Goal: Task Accomplishment & Management: Manage account settings

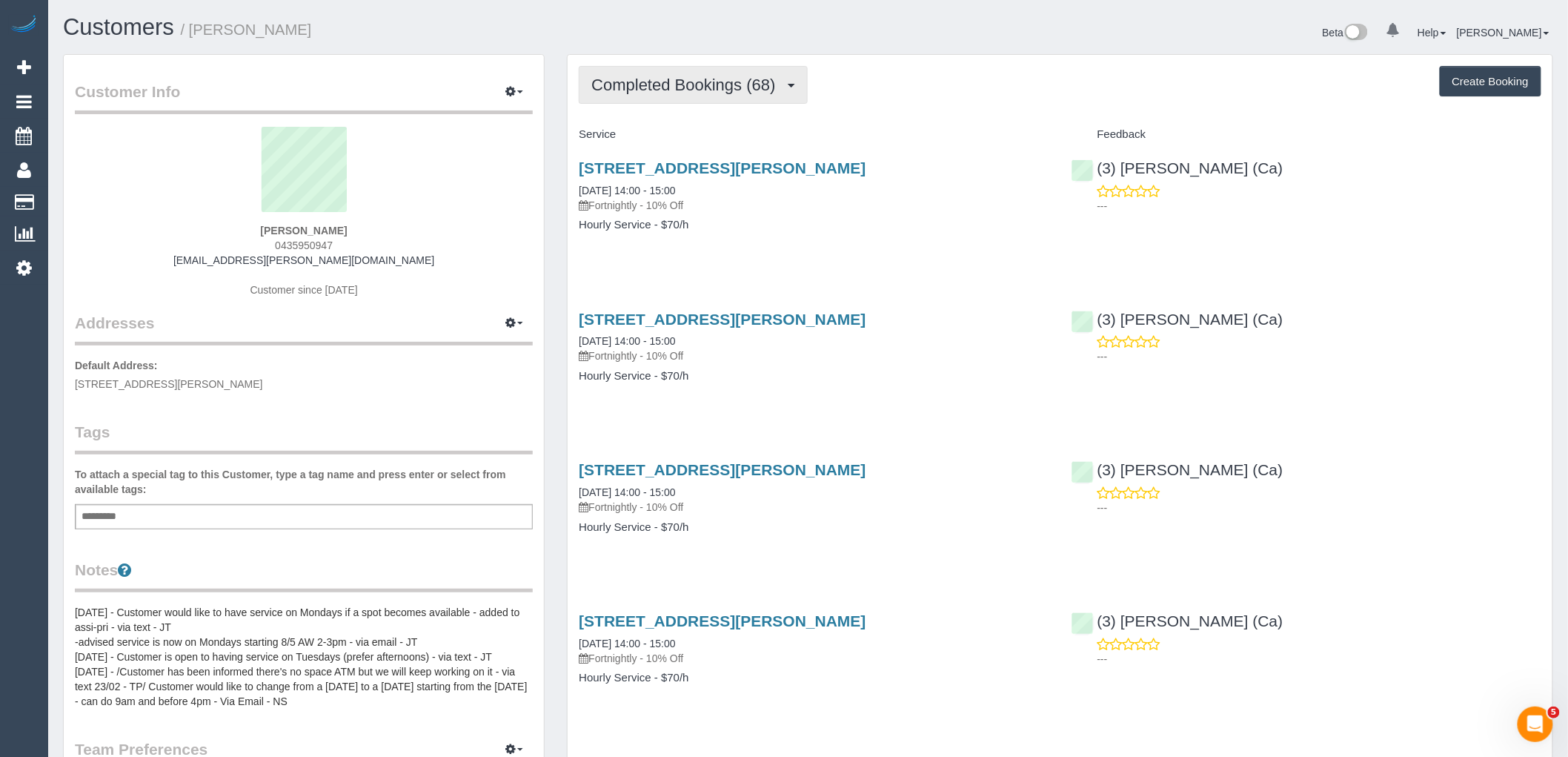
click at [688, 86] on span "Completed Bookings (68)" at bounding box center [687, 85] width 191 height 18
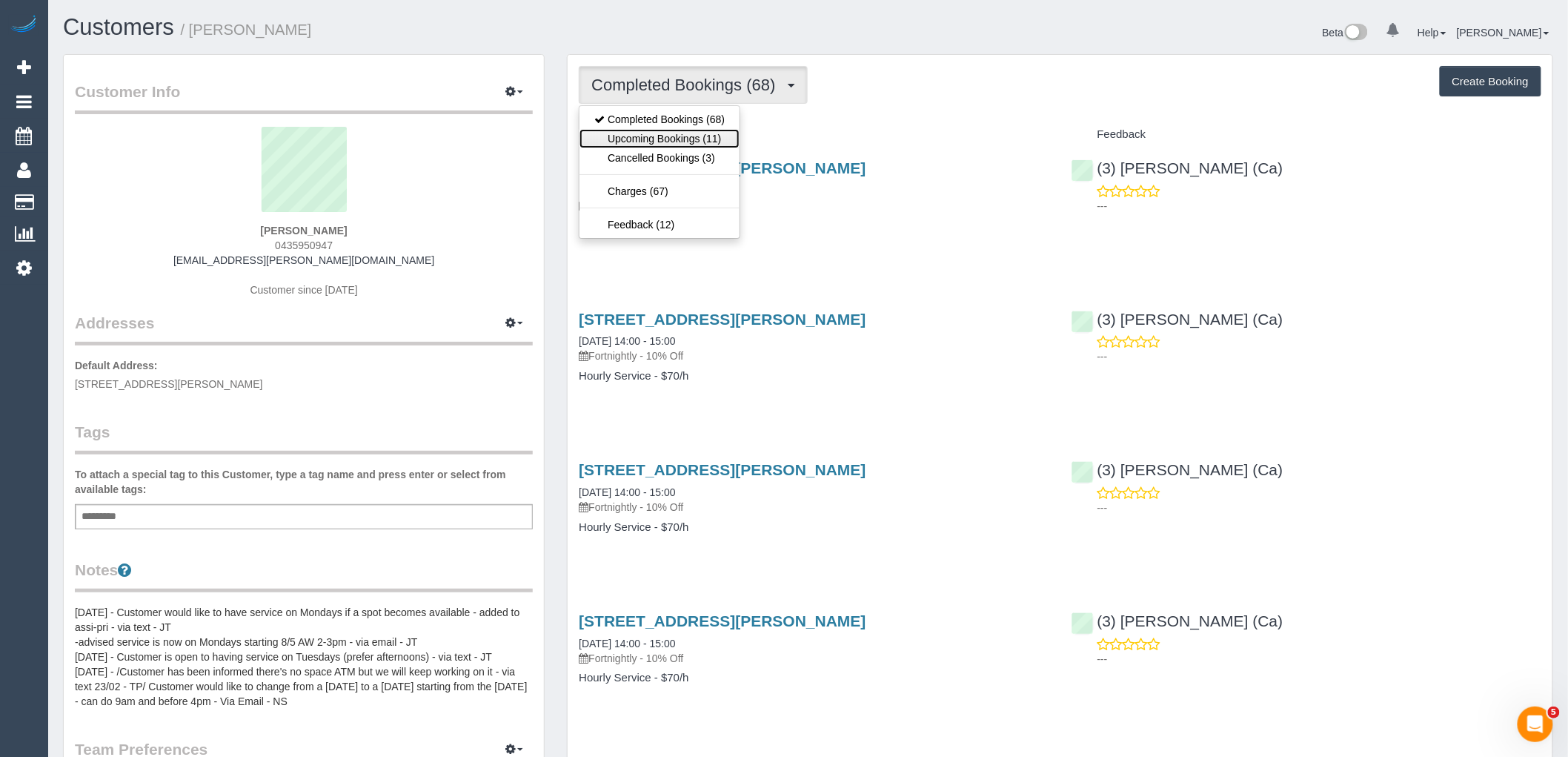
click at [713, 137] on link "Upcoming Bookings (11)" at bounding box center [659, 138] width 160 height 19
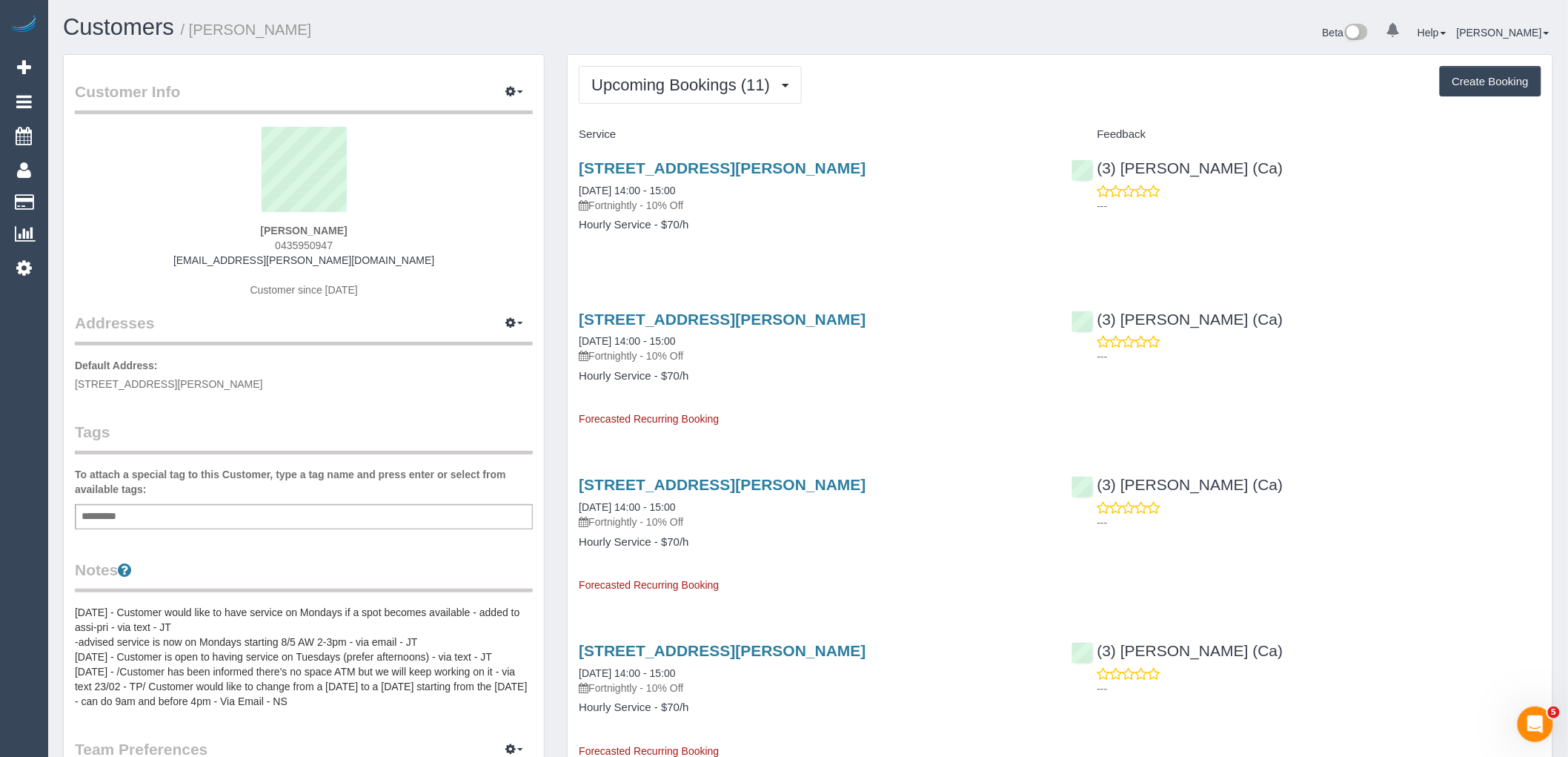
click at [871, 201] on p "Fortnightly - 10% Off" at bounding box center [813, 205] width 470 height 14
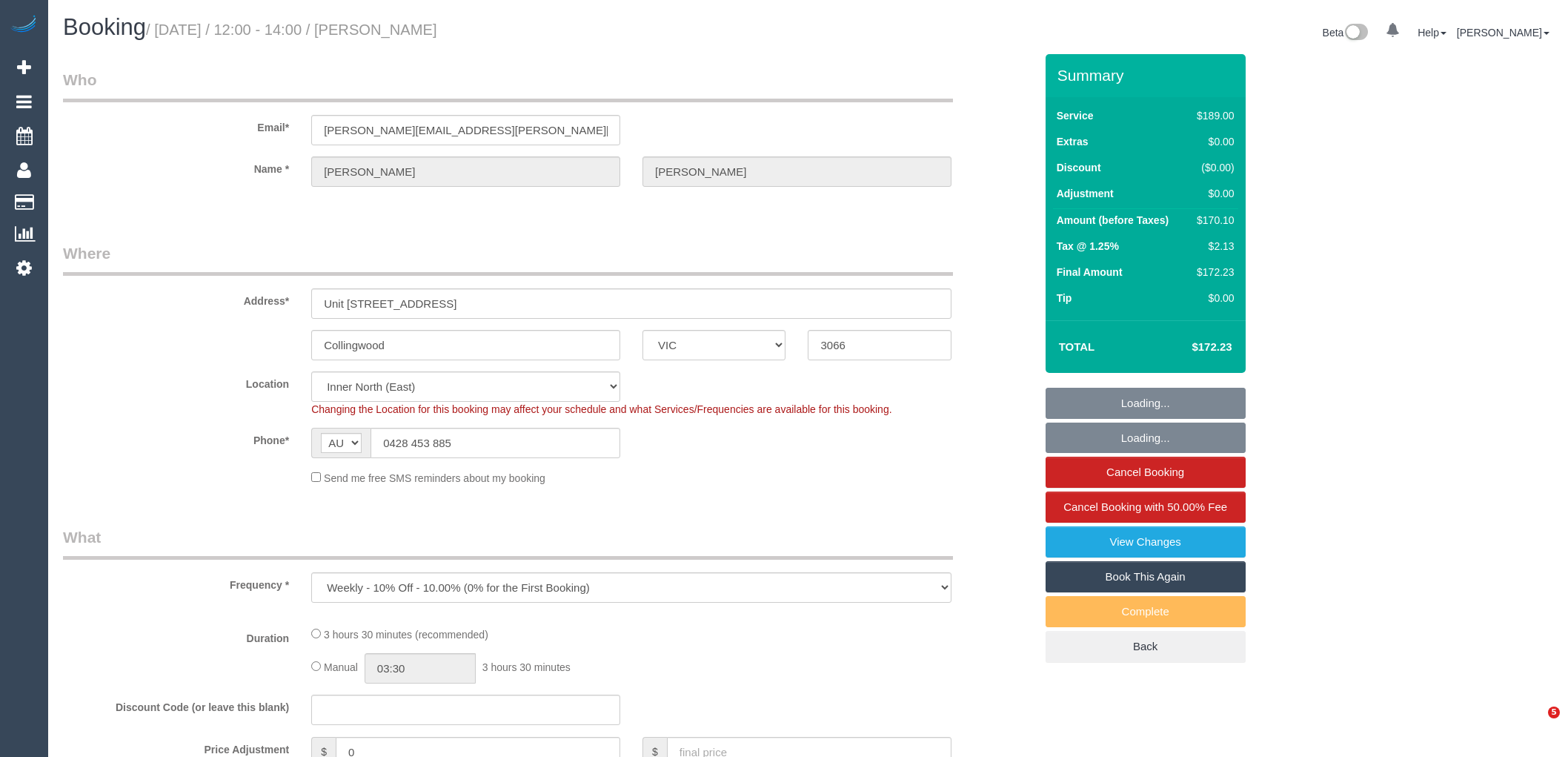
select select "VIC"
select select "number:27"
select select "number:15"
select select "number:20"
select select "number:22"
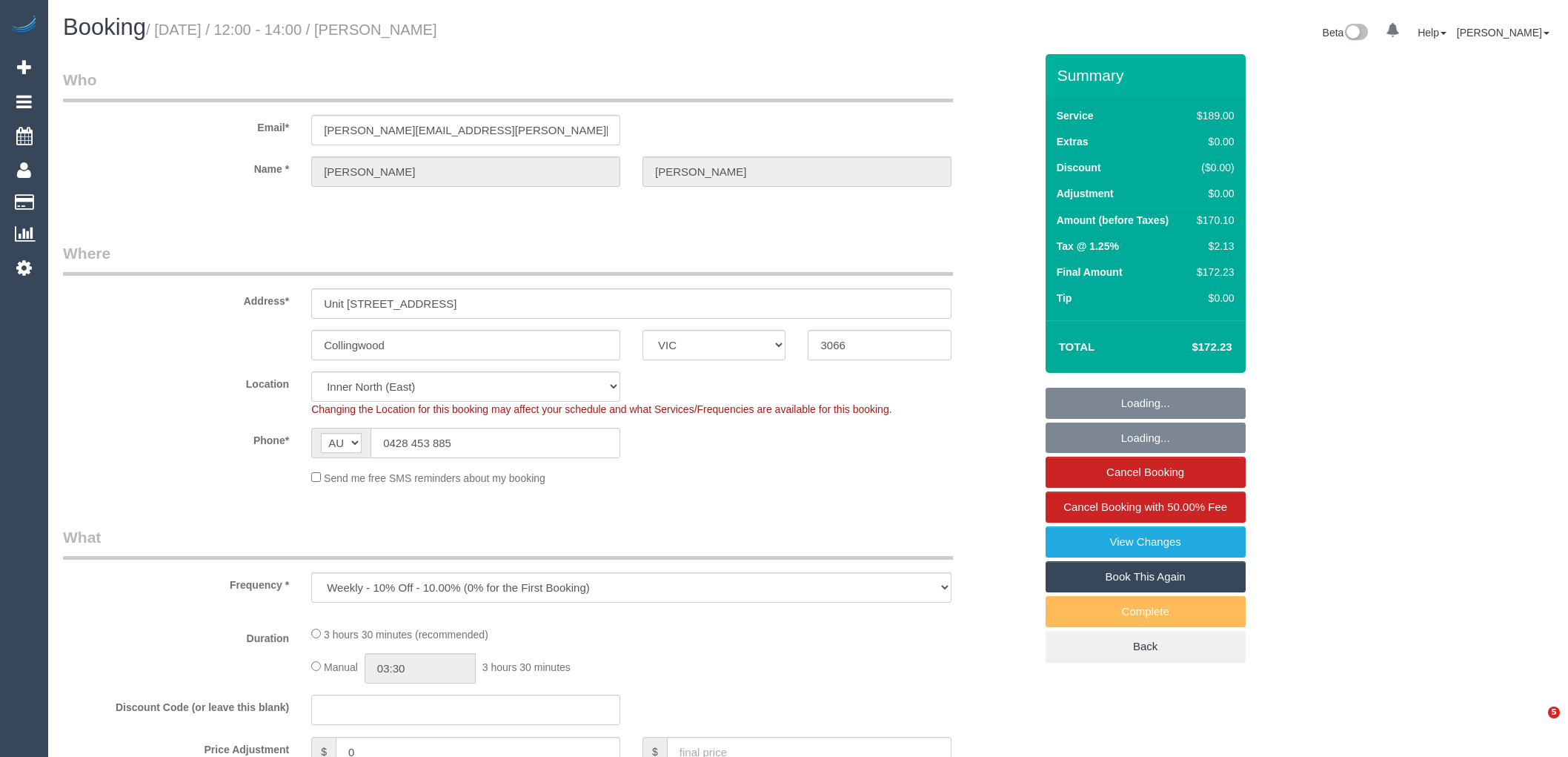
select select "number:34"
select select "number:13"
select select "object:796"
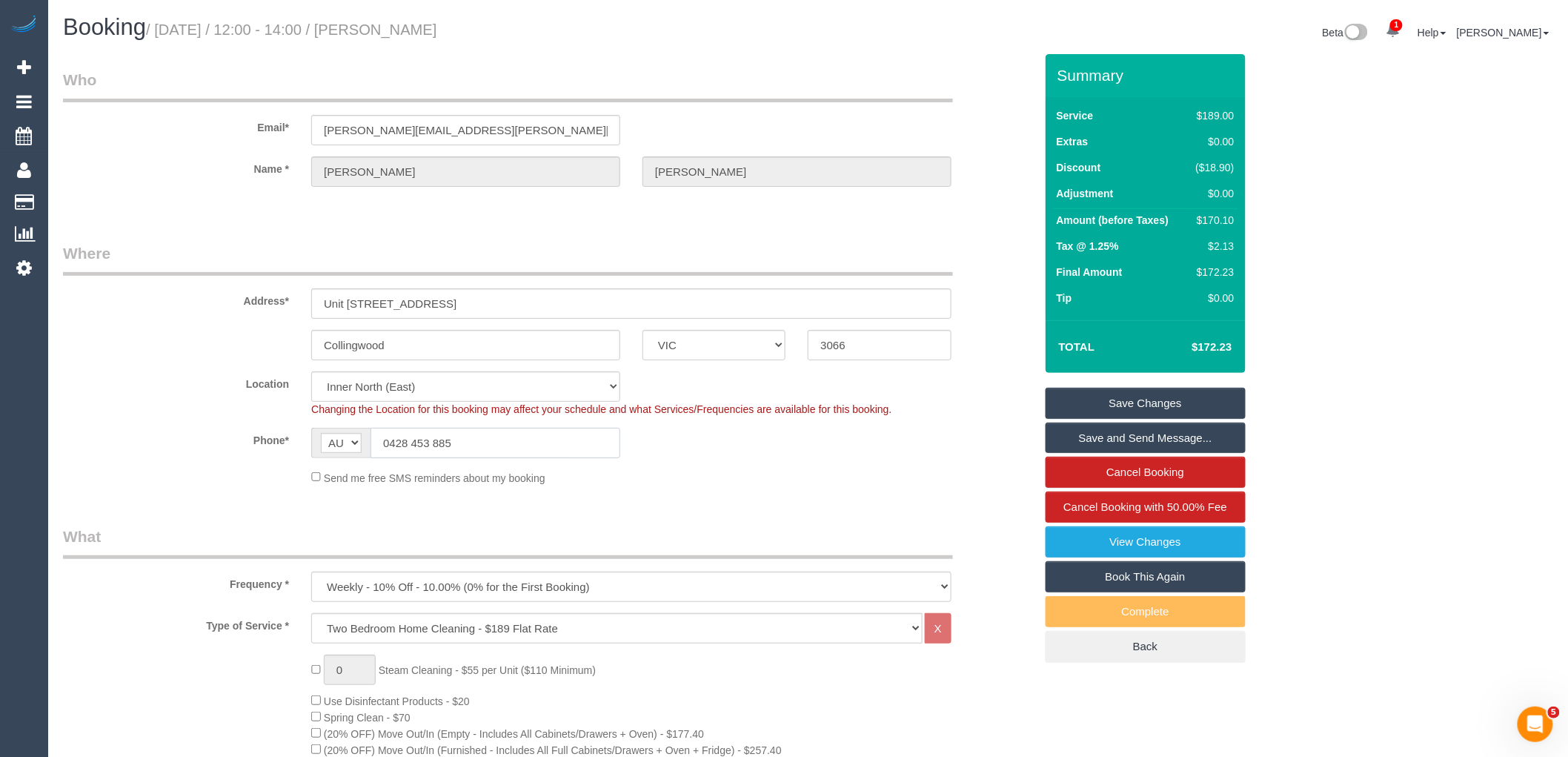
drag, startPoint x: 476, startPoint y: 438, endPoint x: 204, endPoint y: 449, distance: 272.2
click at [219, 440] on div "Phone* AF AL DZ AD AO AI AQ AG AR AM AW AU AT AZ BS BH BD BB BY BE BZ BJ BM BT …" at bounding box center [549, 443] width 994 height 30
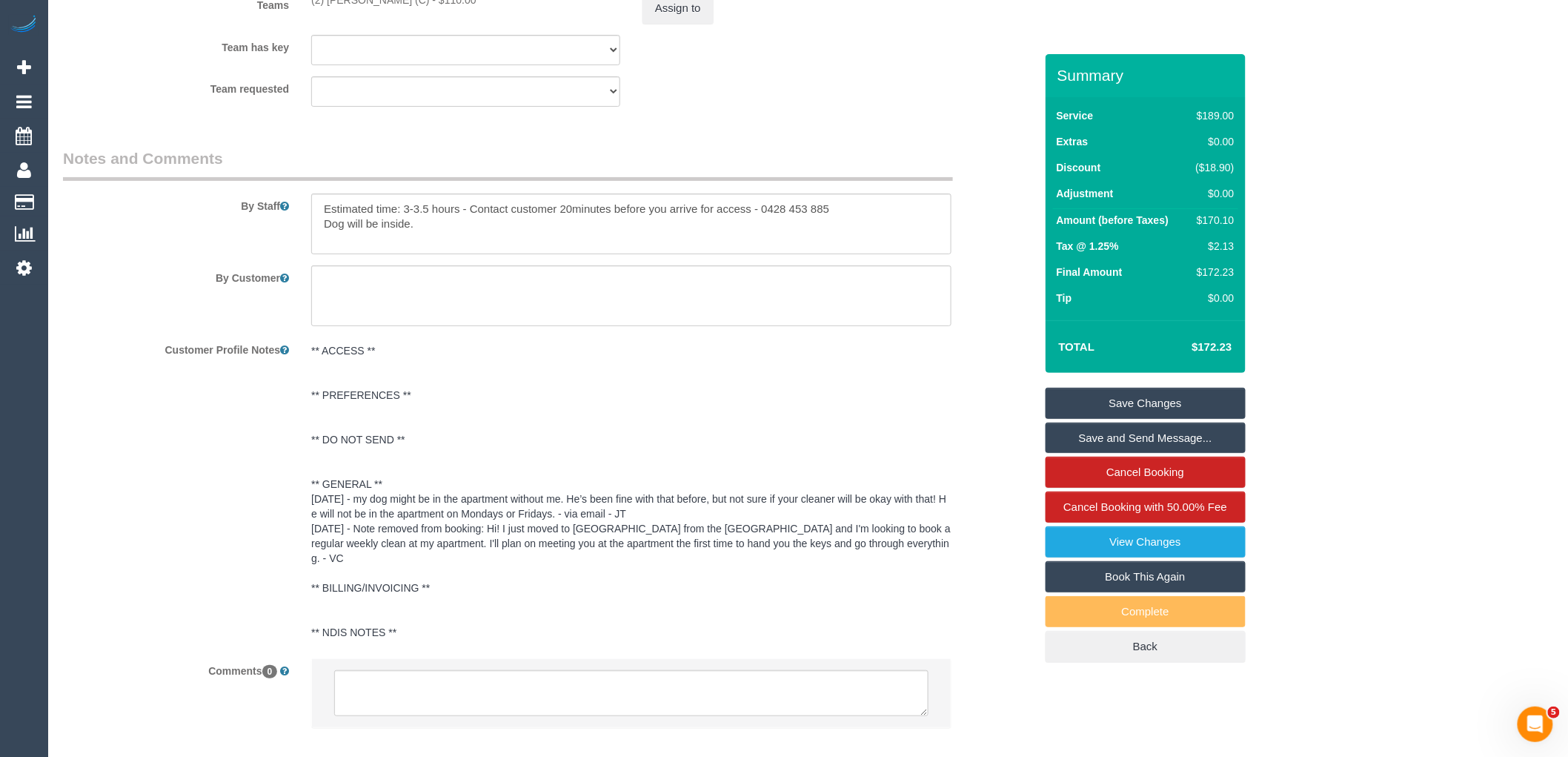
scroll to position [2465, 0]
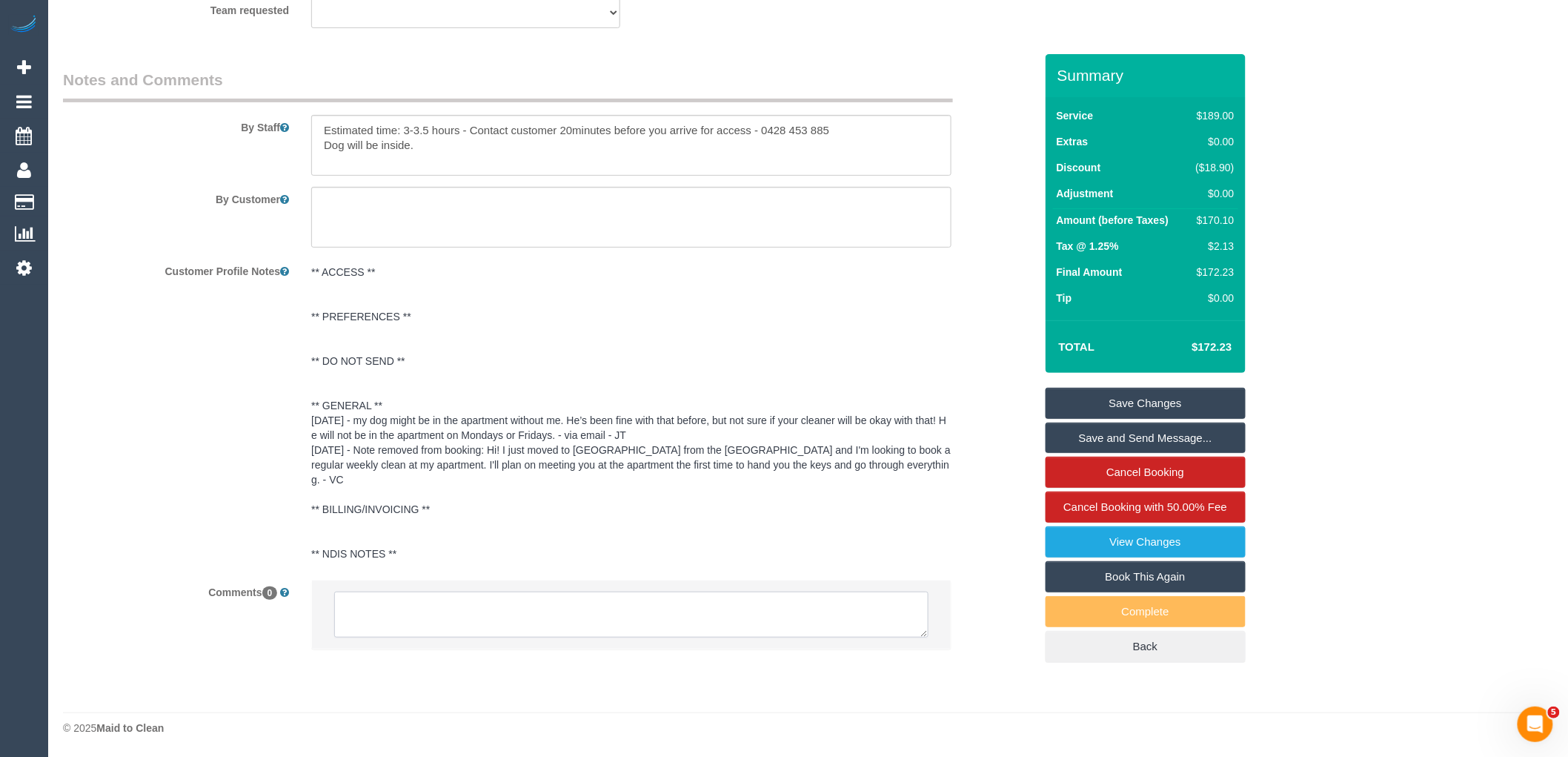
click at [418, 613] on textarea at bounding box center [631, 614] width 595 height 46
paste textarea "Cleaner(s) Unassigned: (2) Sewmina De Silva (C) Reason Unassigned: sent to a MO…"
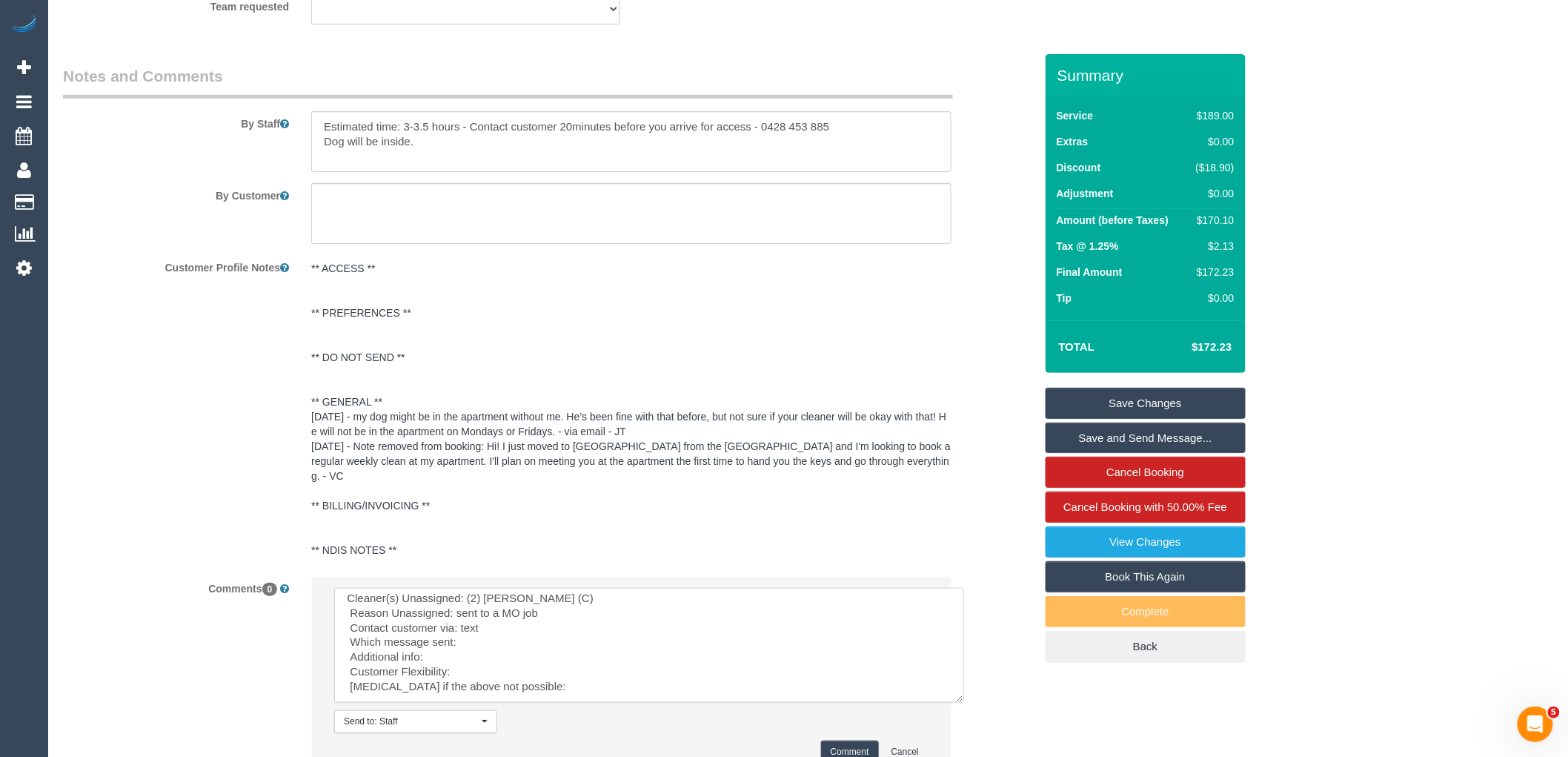
scroll to position [0, 0]
drag, startPoint x: 917, startPoint y: 634, endPoint x: 631, endPoint y: 646, distance: 286.3
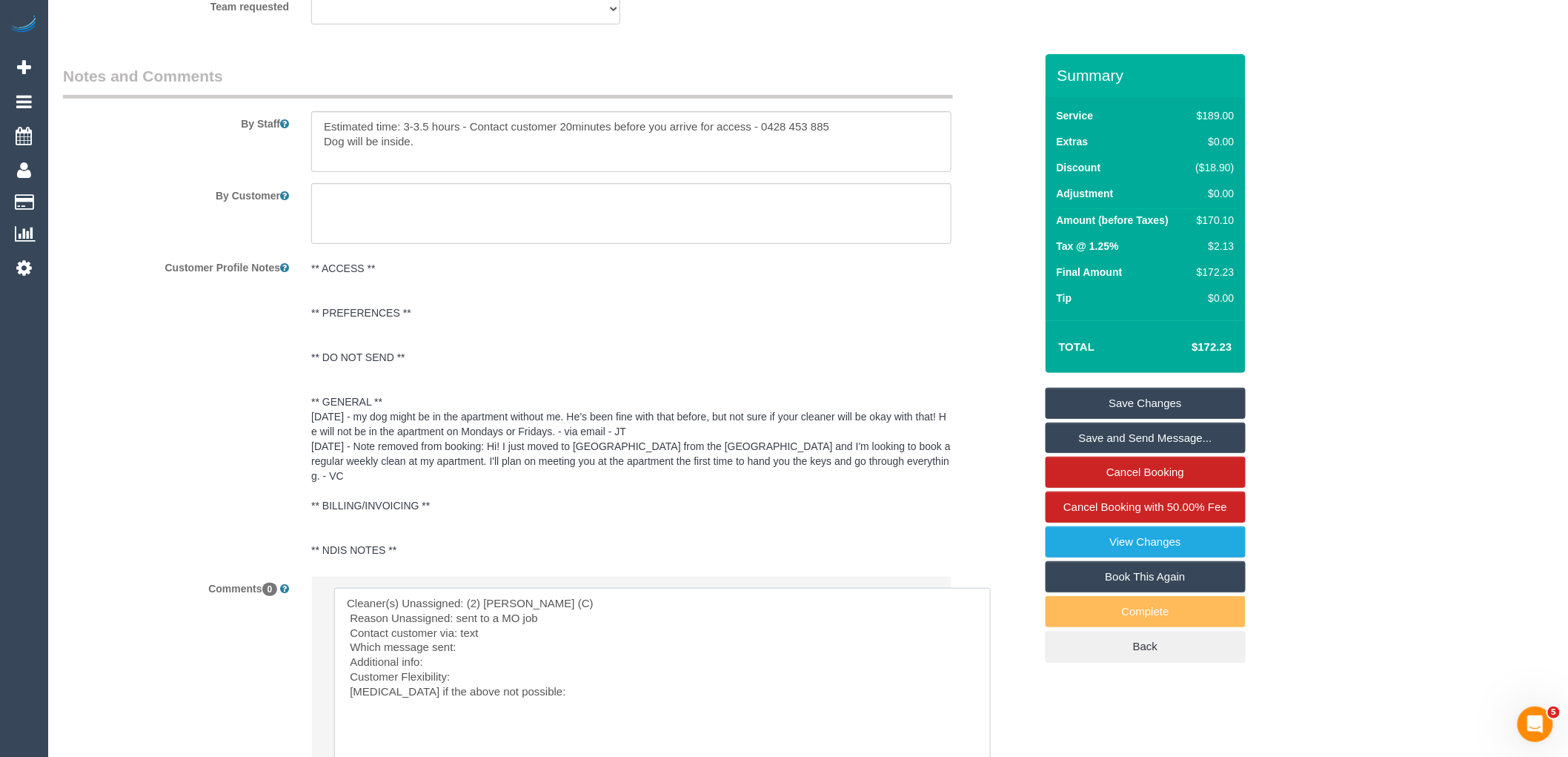
click at [597, 641] on textarea at bounding box center [662, 681] width 656 height 186
click at [483, 643] on textarea at bounding box center [662, 681] width 656 height 186
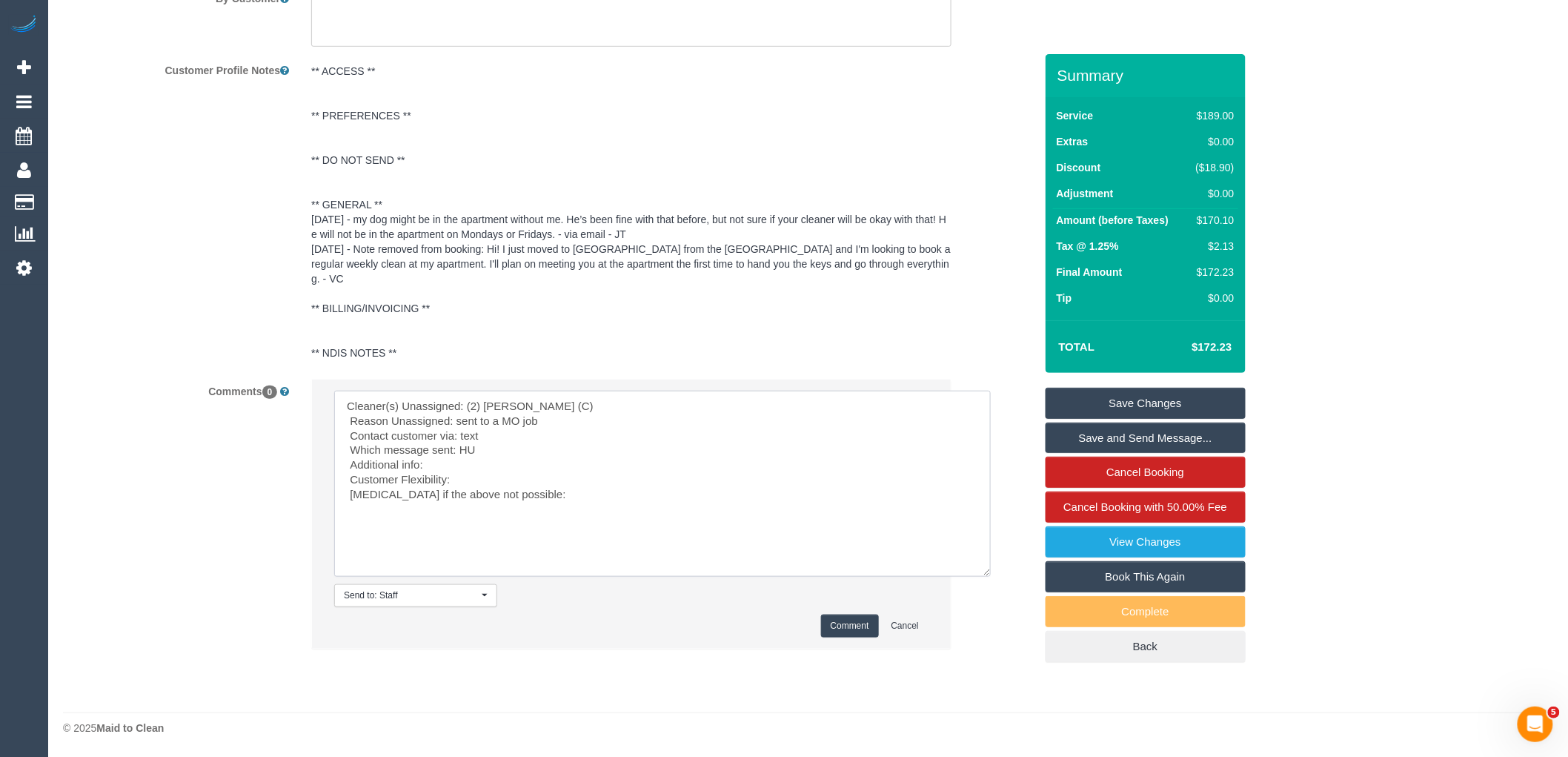
type textarea "Cleaner(s) Unassigned: (2) [PERSON_NAME] (C) Reason Unassigned: sent to a MO jo…"
click at [840, 632] on button "Comment" at bounding box center [850, 626] width 58 height 23
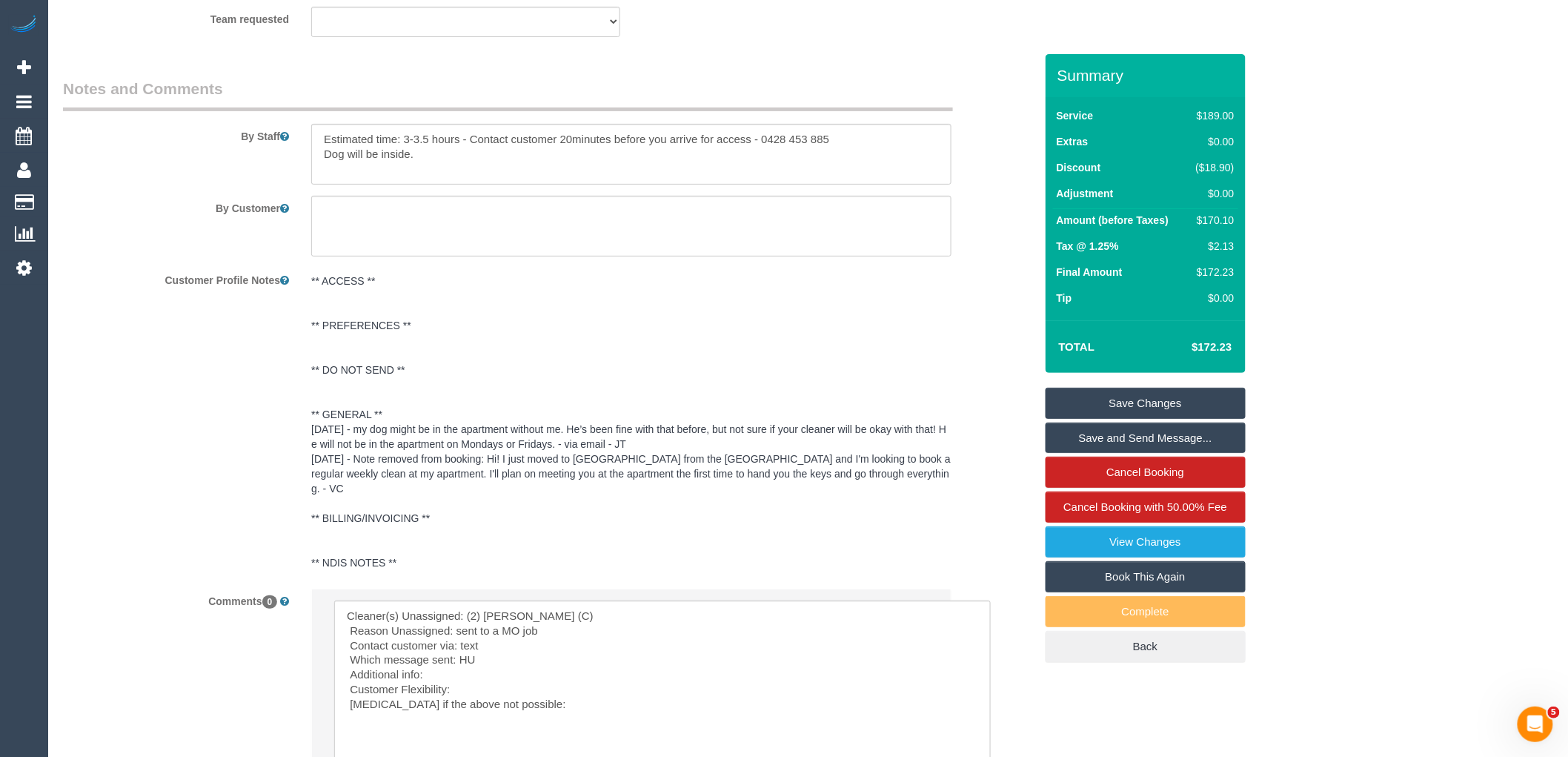
scroll to position [2173, 0]
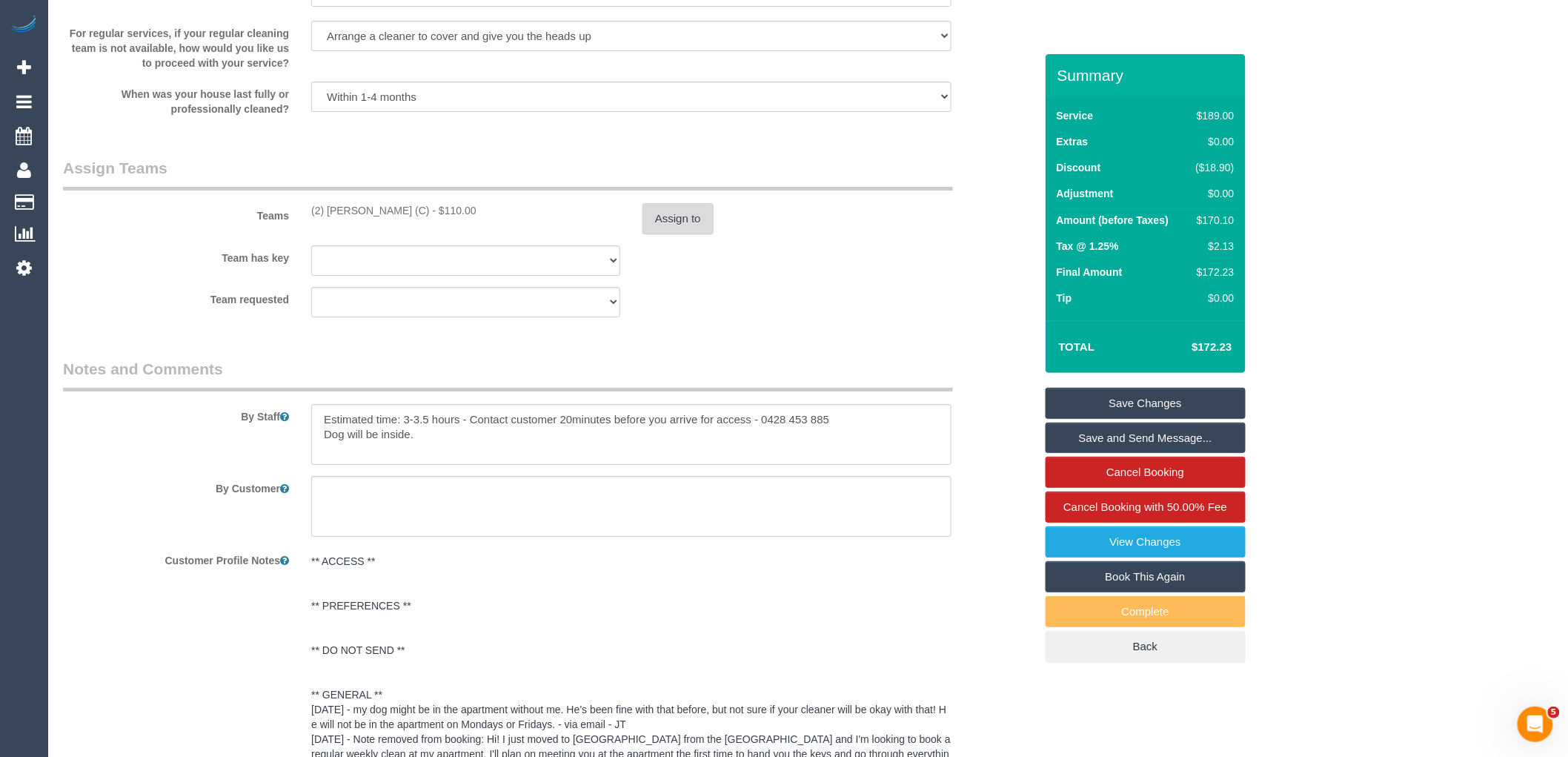
click at [694, 234] on button "Assign to" at bounding box center [678, 218] width 71 height 31
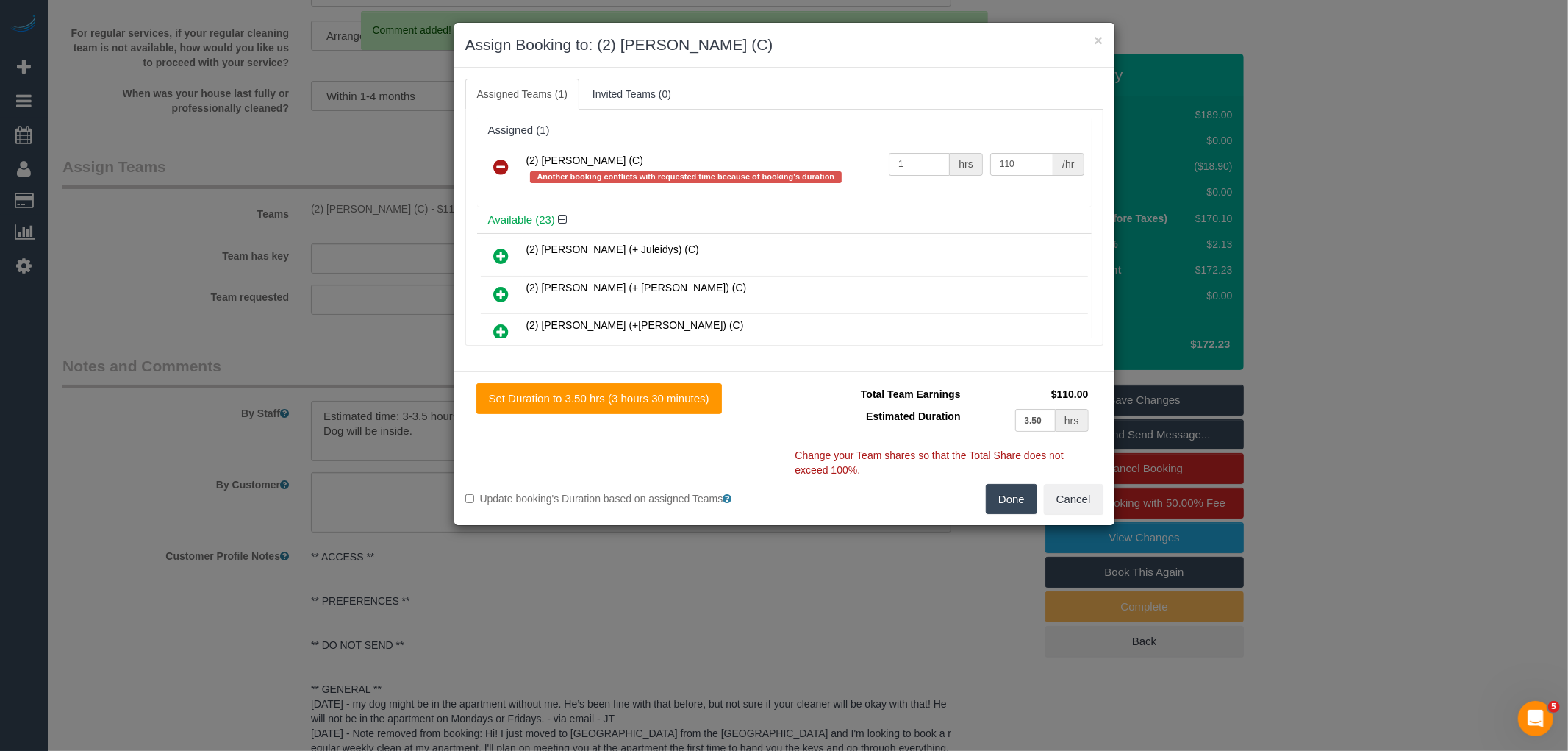
drag, startPoint x: 497, startPoint y: 156, endPoint x: 531, endPoint y: 175, distance: 38.9
click at [497, 156] on link at bounding box center [502, 167] width 35 height 29
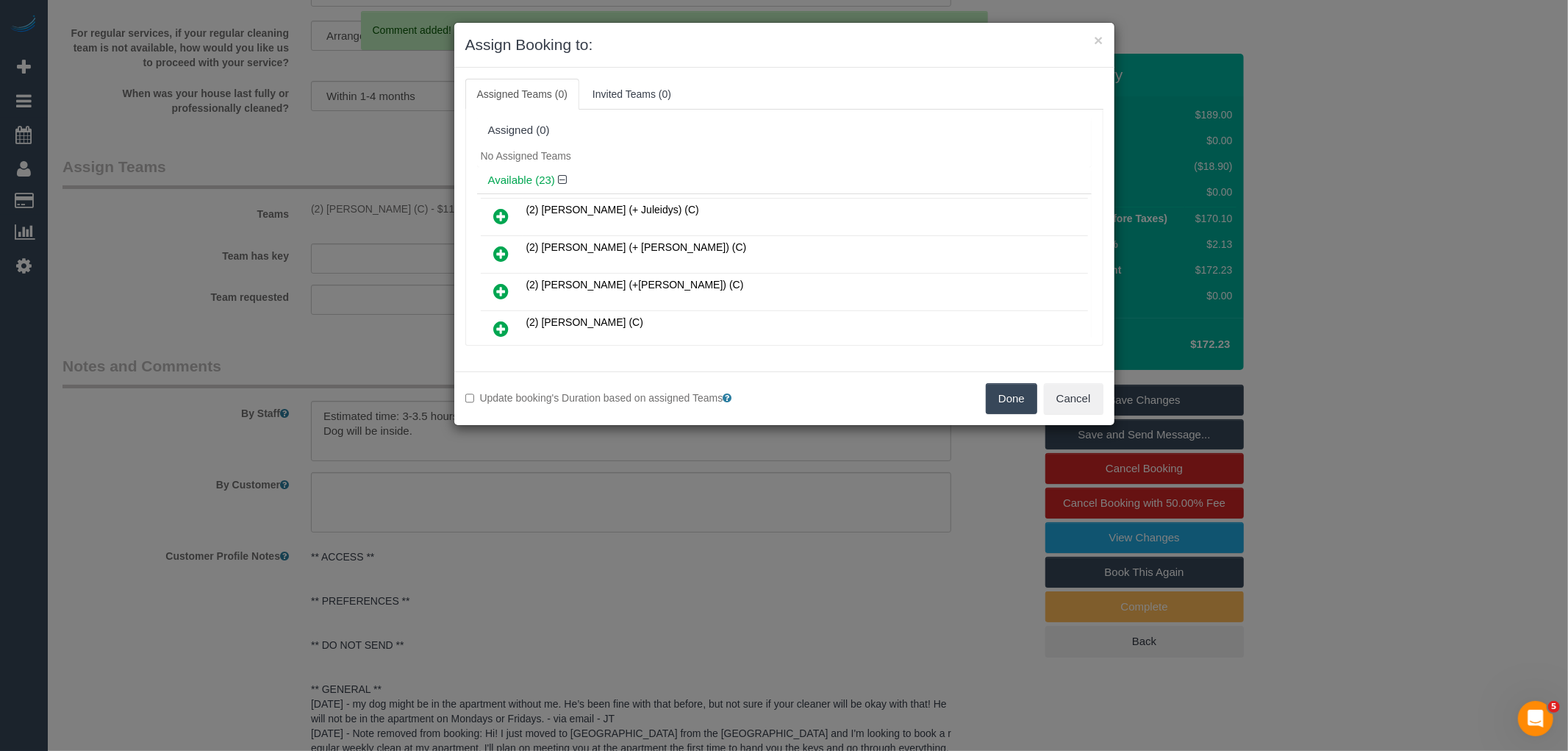
click at [1009, 395] on button "Done" at bounding box center [1012, 398] width 51 height 31
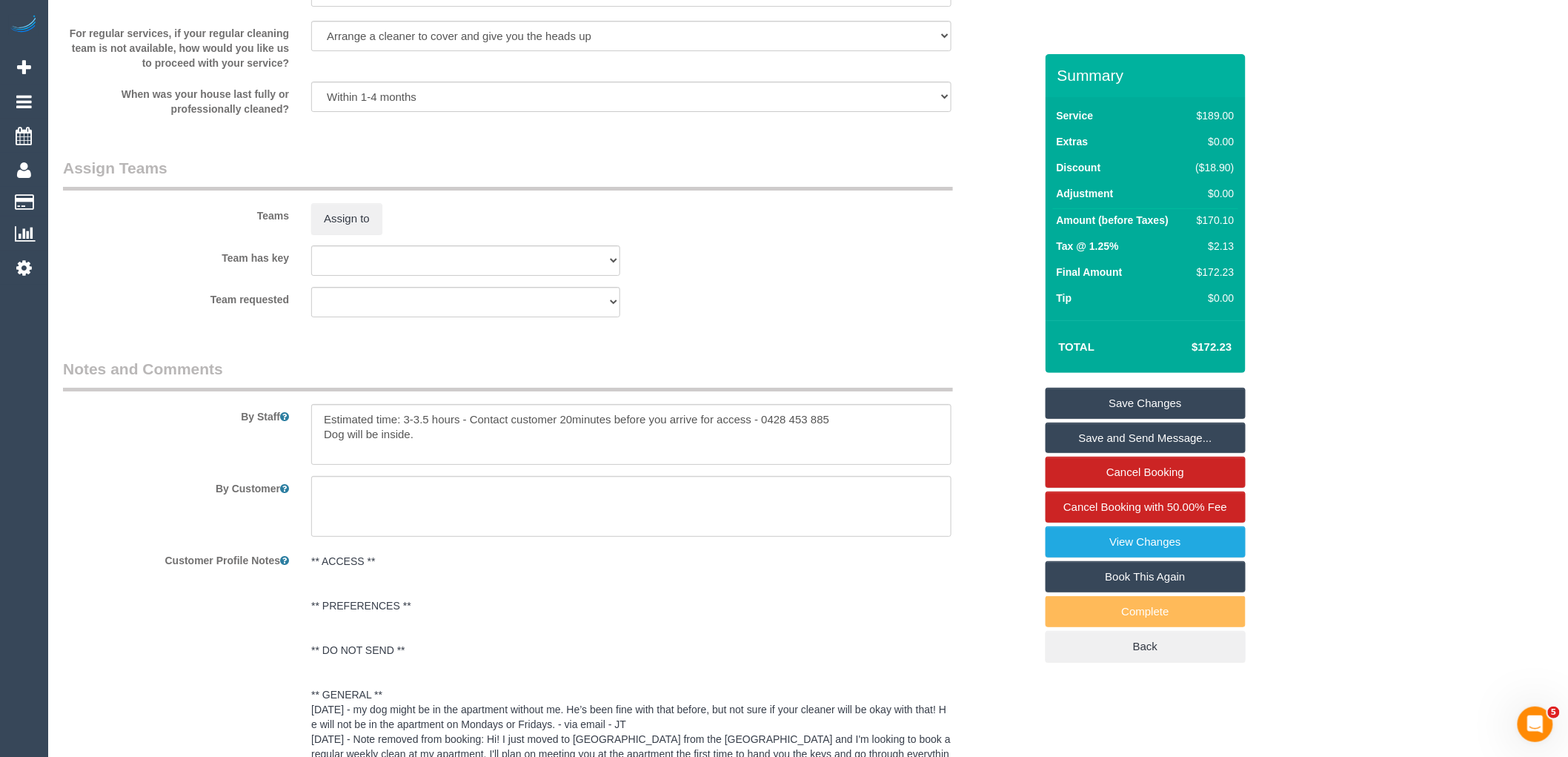
click at [1156, 411] on link "Save Changes" at bounding box center [1146, 403] width 200 height 31
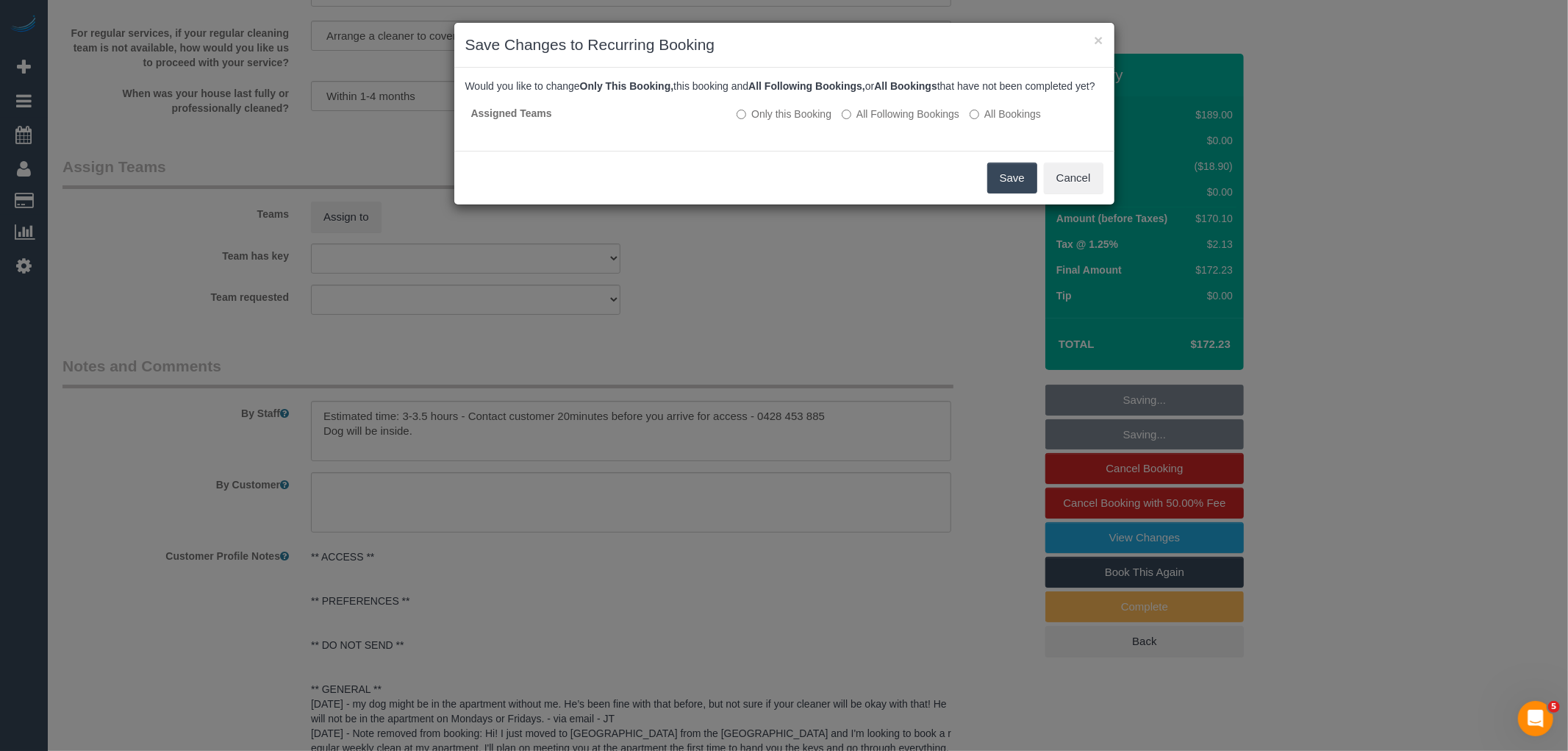
click at [1009, 191] on button "Save" at bounding box center [1012, 178] width 50 height 31
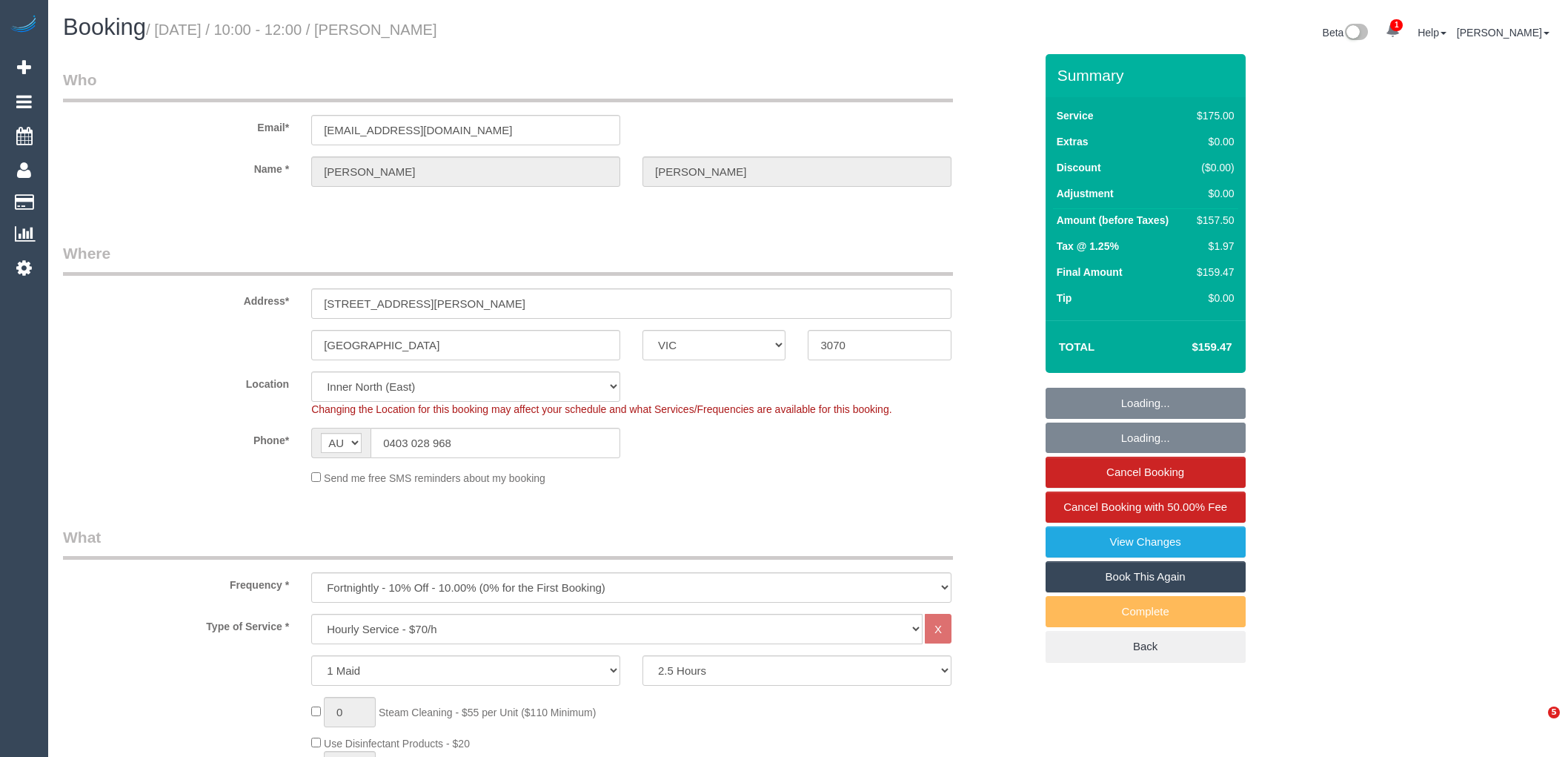
select select "VIC"
select select "150"
select select "number:28"
select select "number:14"
select select "number:19"
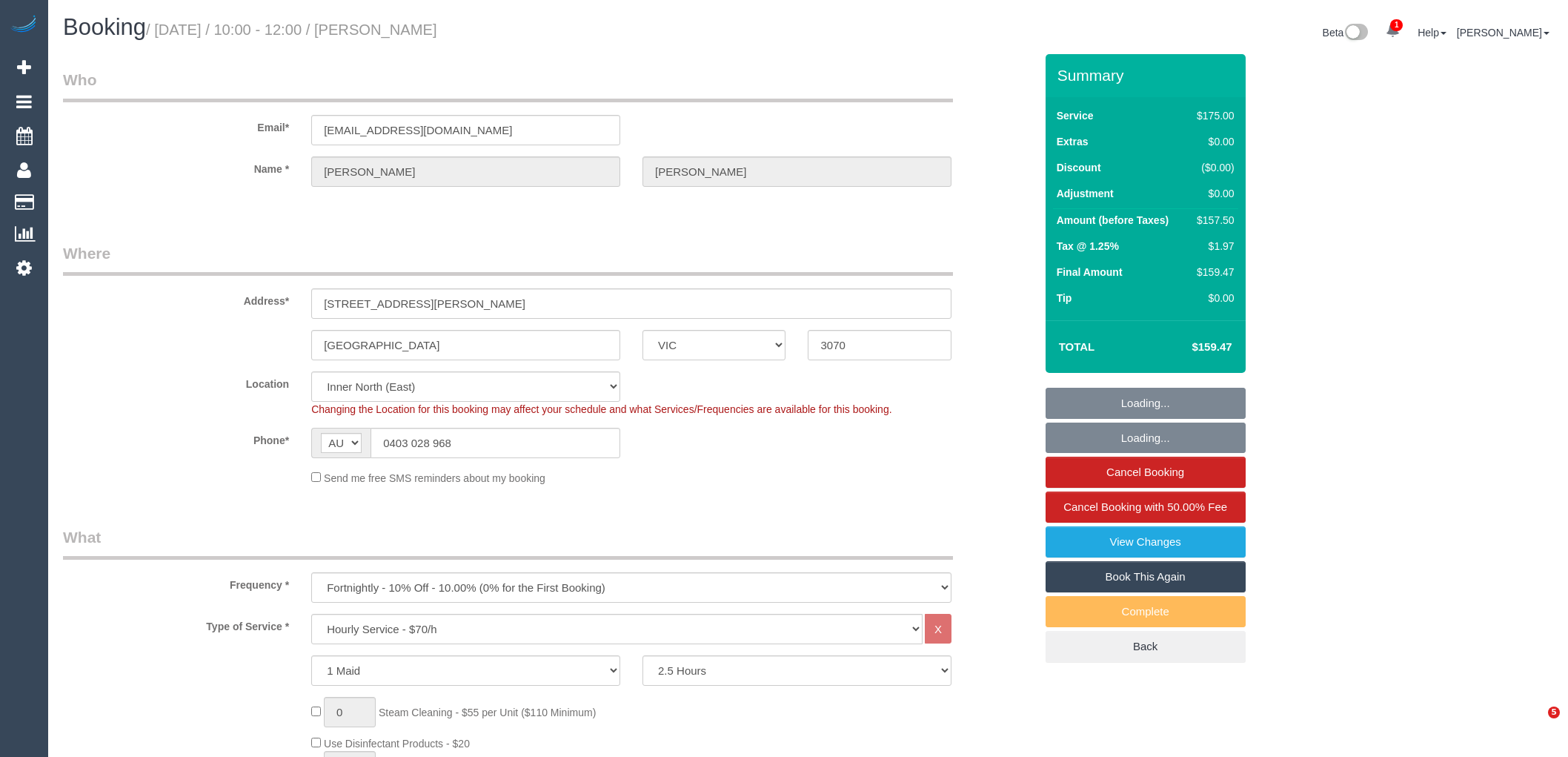
select select "number:22"
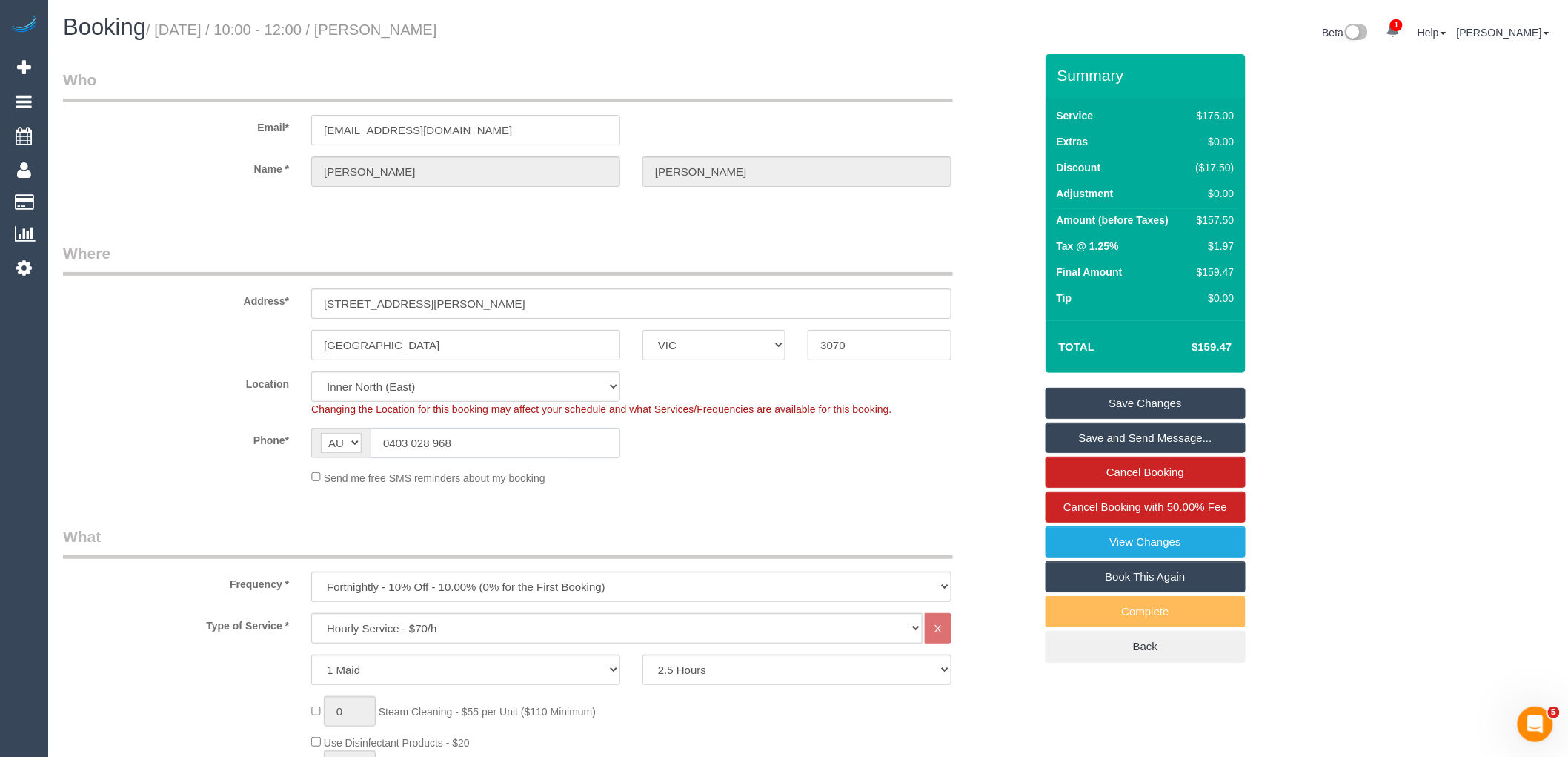
drag, startPoint x: 505, startPoint y: 457, endPoint x: 301, endPoint y: 490, distance: 206.7
click at [284, 449] on div "Phone* AF AL DZ AD AO AI AQ AG AR AM AW AU AT AZ BS BH BD BB BY BE BZ BJ BM BT …" at bounding box center [549, 443] width 994 height 30
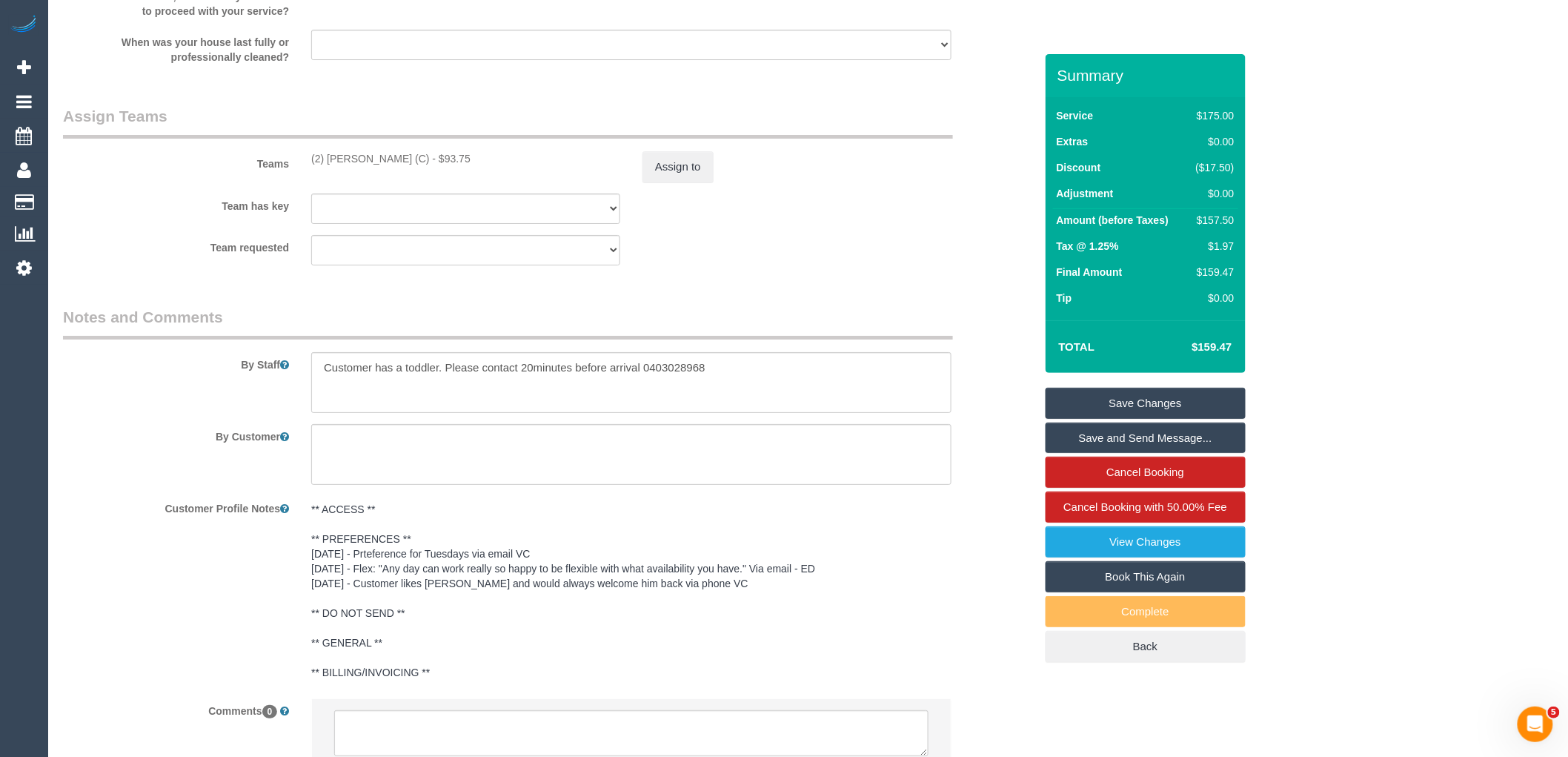
scroll to position [2351, 0]
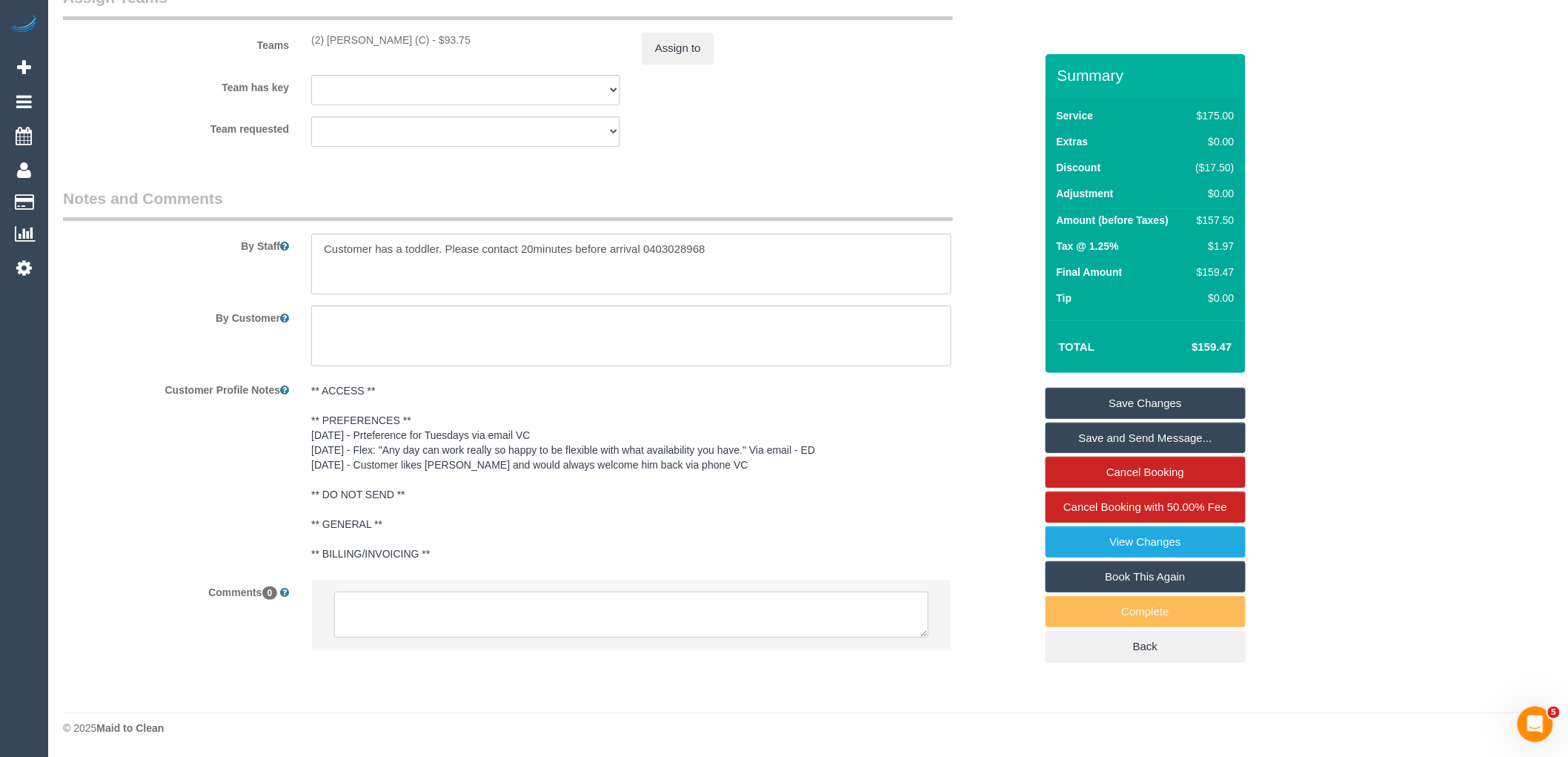
click at [478, 613] on textarea at bounding box center [631, 614] width 595 height 46
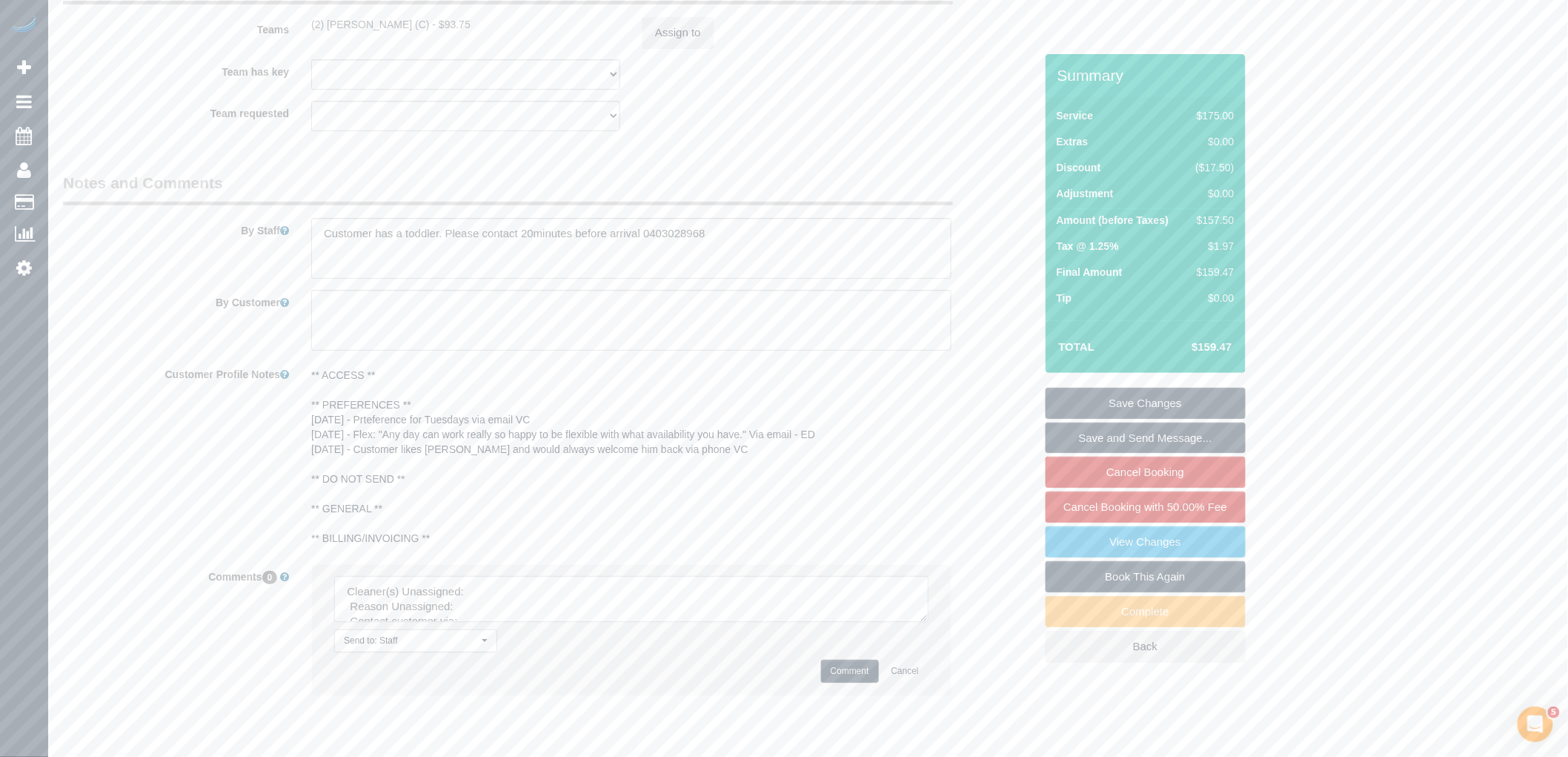
scroll to position [2412, 0]
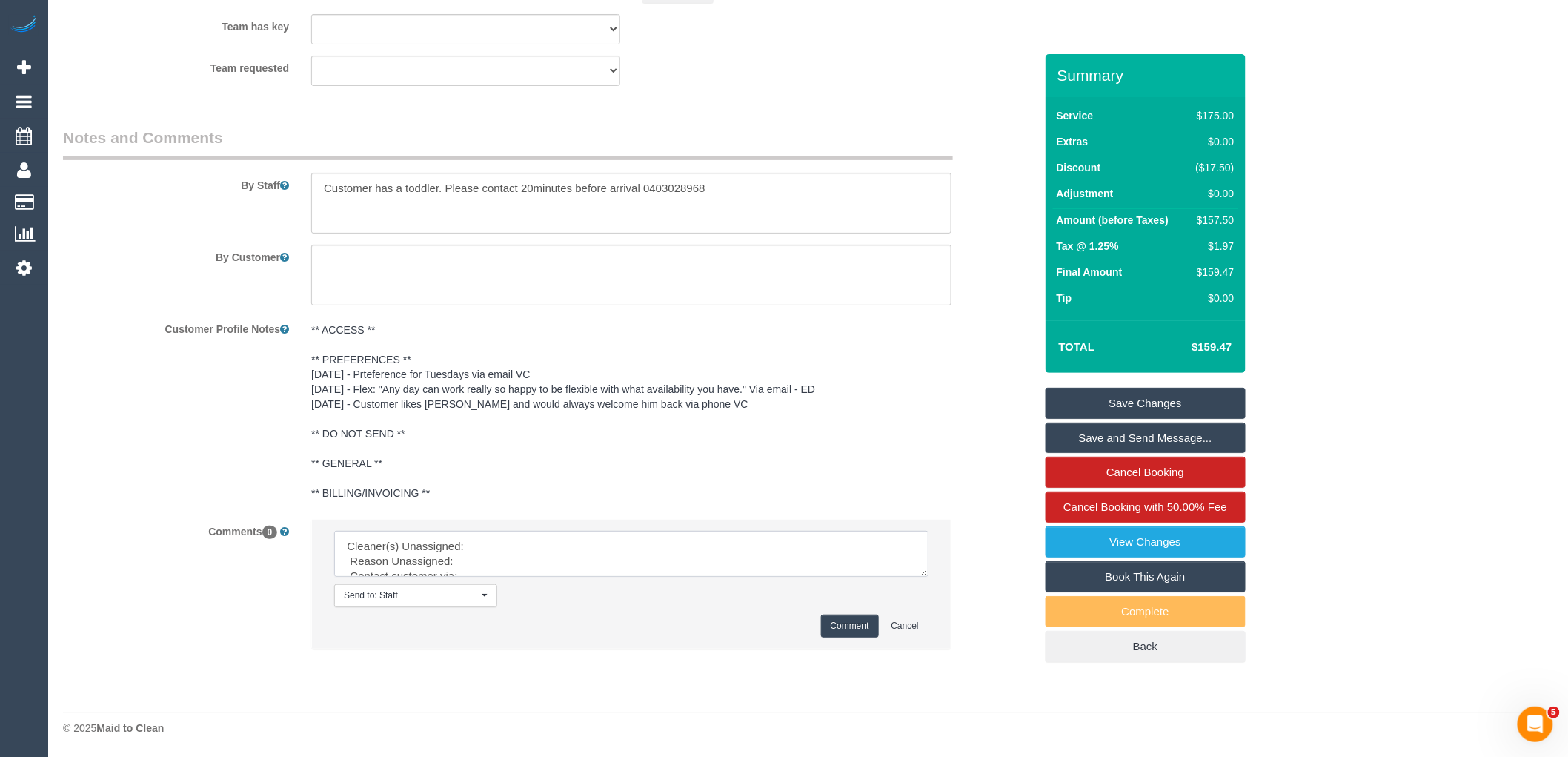
drag, startPoint x: 922, startPoint y: 572, endPoint x: 1027, endPoint y: 787, distance: 239.3
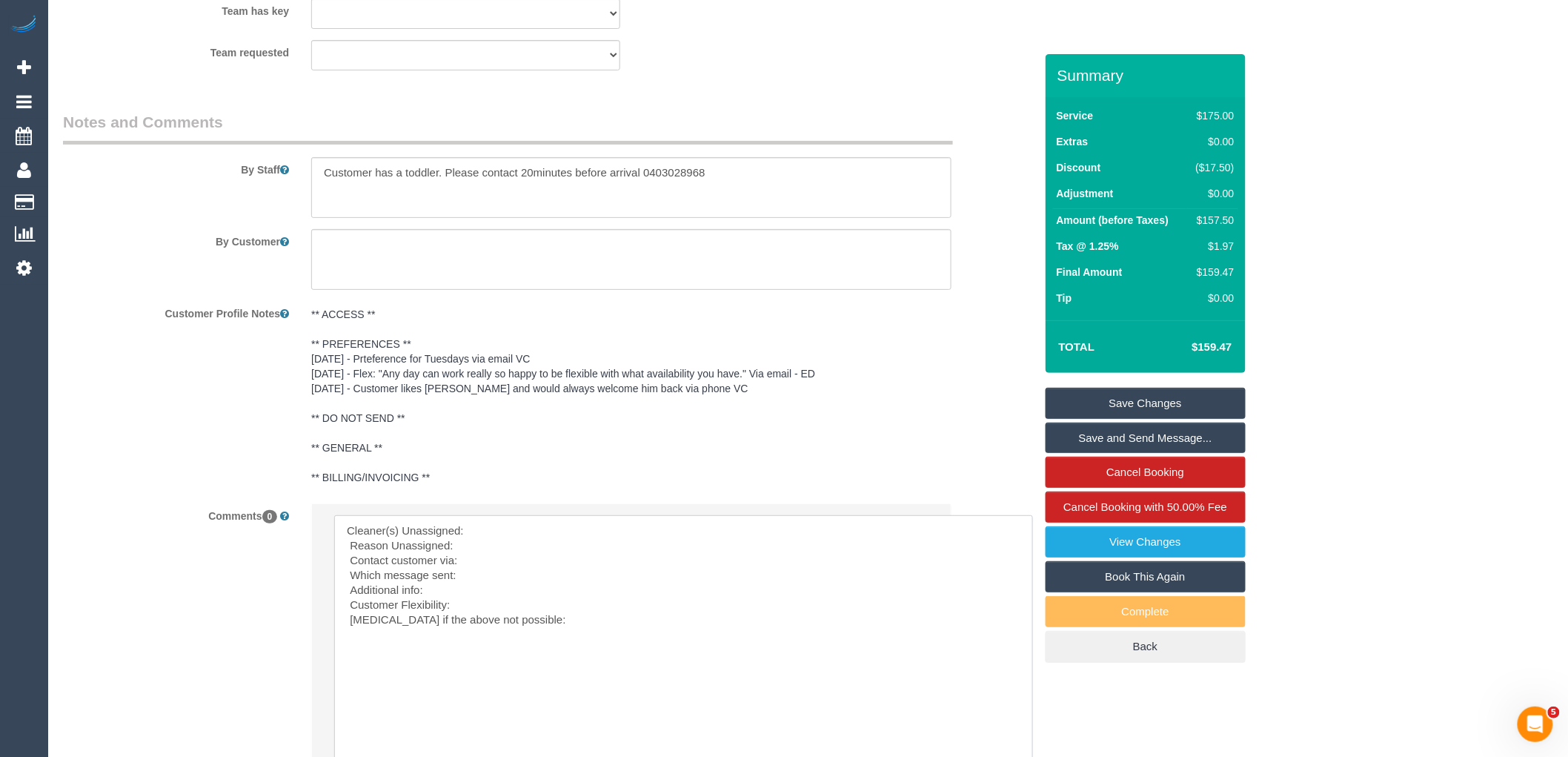
scroll to position [2083, 0]
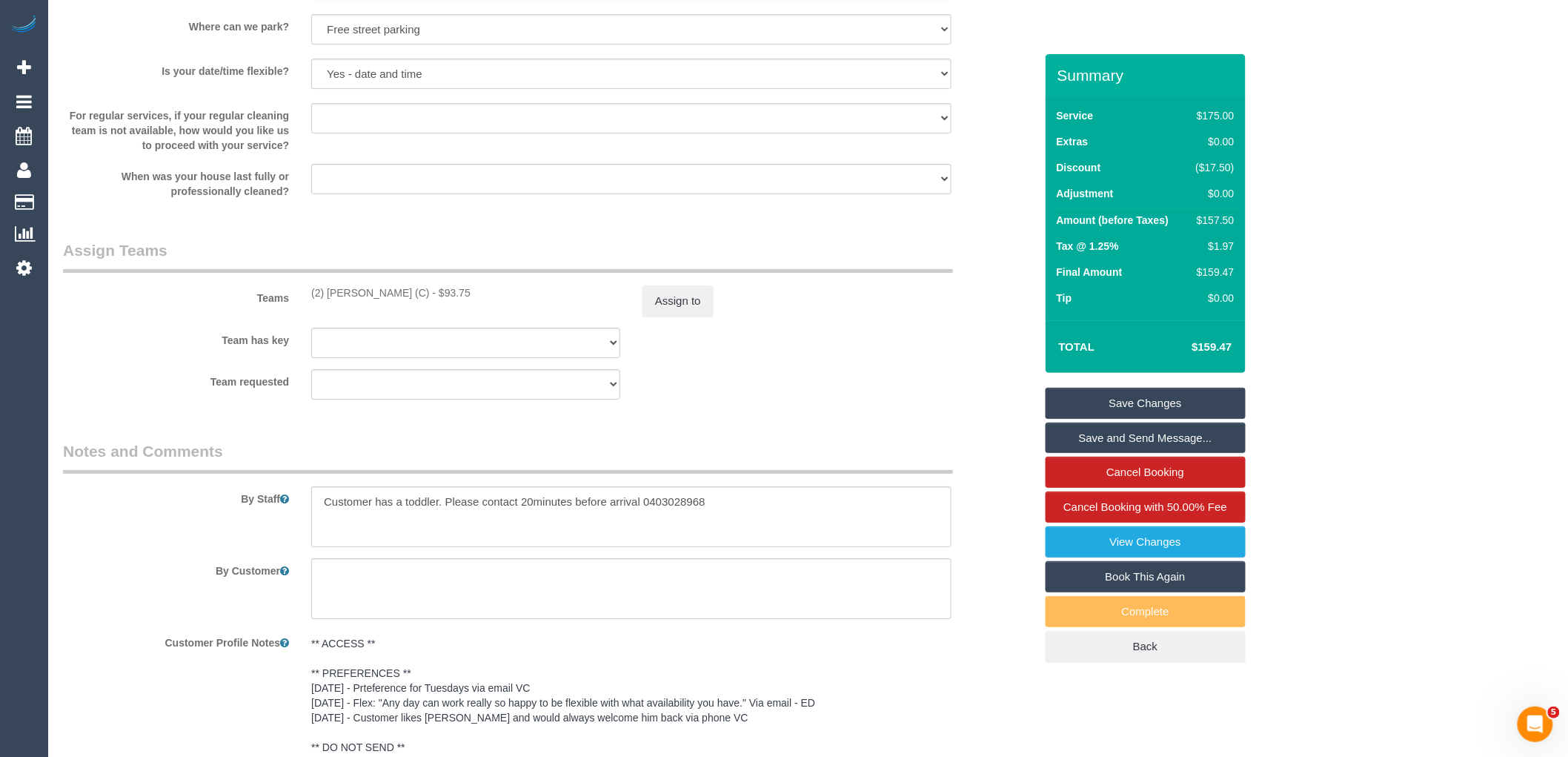
drag, startPoint x: 428, startPoint y: 308, endPoint x: 302, endPoint y: 313, distance: 126.1
click at [302, 300] on div "(2) Sewmina De Silva (C) - $93.75" at bounding box center [466, 292] width 332 height 14
copy div "(2) [PERSON_NAME] (C)"
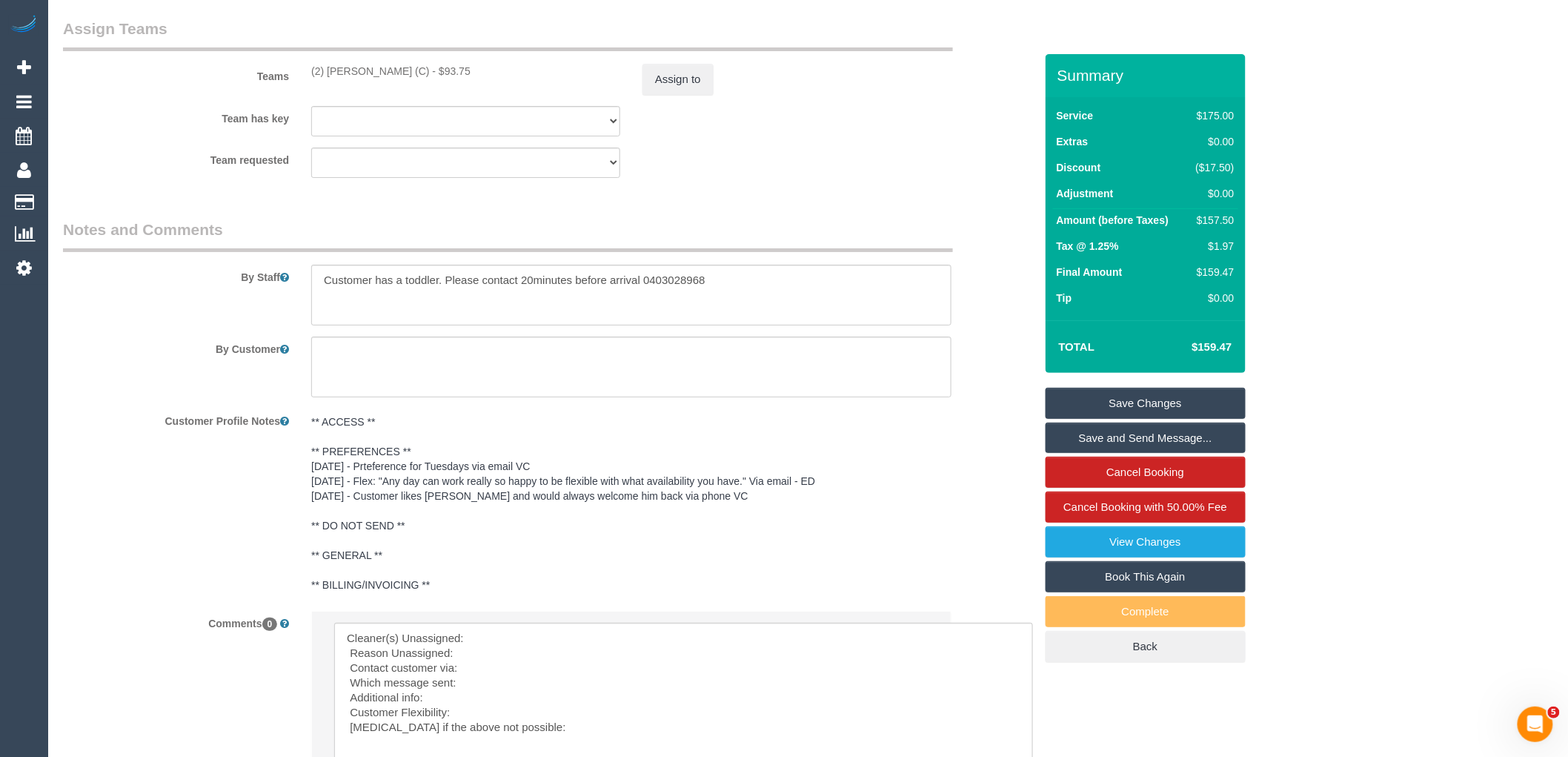
scroll to position [2577, 0]
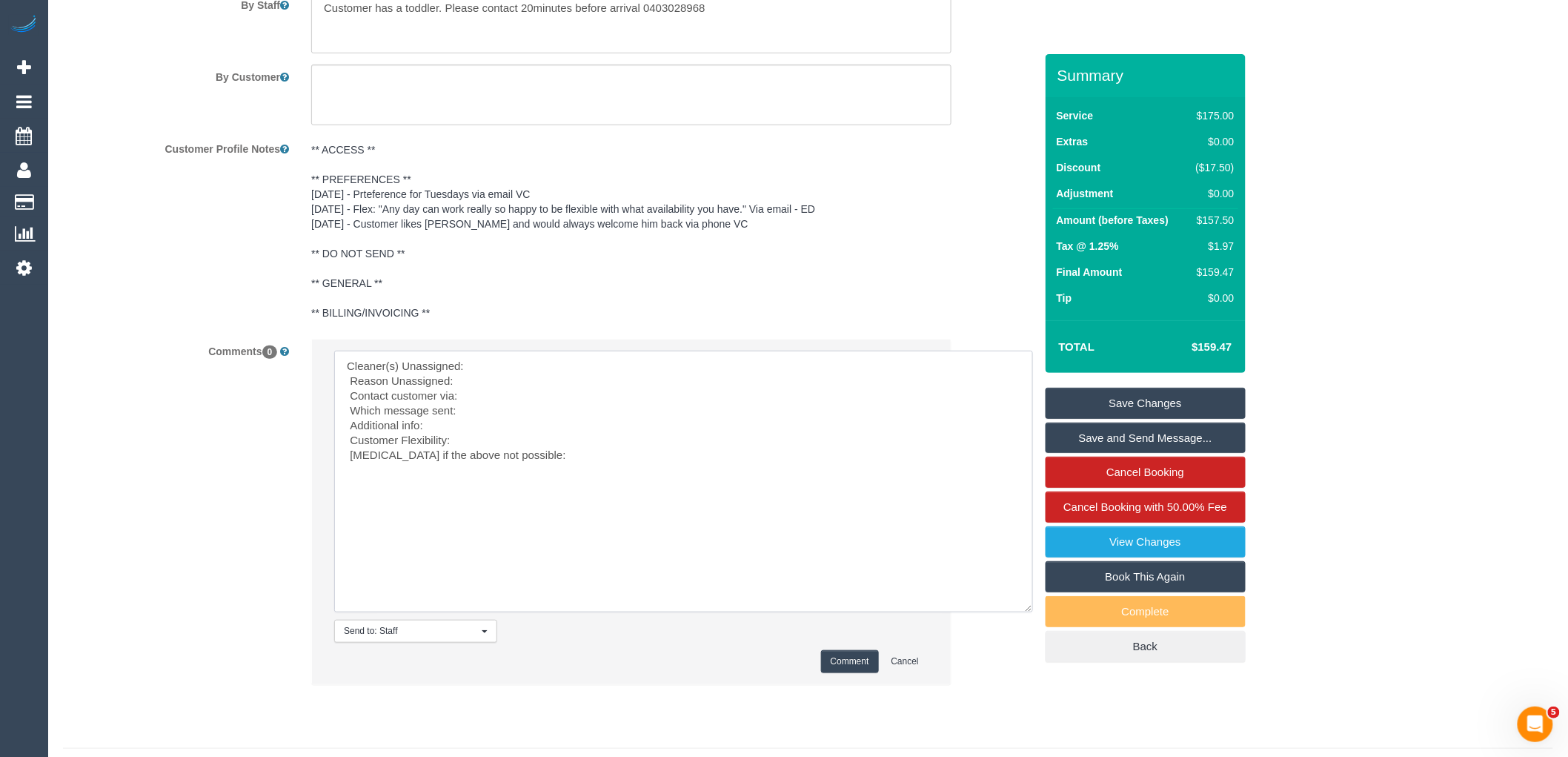
click at [575, 379] on textarea at bounding box center [683, 481] width 699 height 261
paste textarea "(2) [PERSON_NAME] (C)"
click at [551, 395] on textarea at bounding box center [683, 481] width 699 height 261
click at [515, 408] on textarea at bounding box center [683, 481] width 699 height 261
drag, startPoint x: 544, startPoint y: 473, endPoint x: 268, endPoint y: 358, distance: 299.0
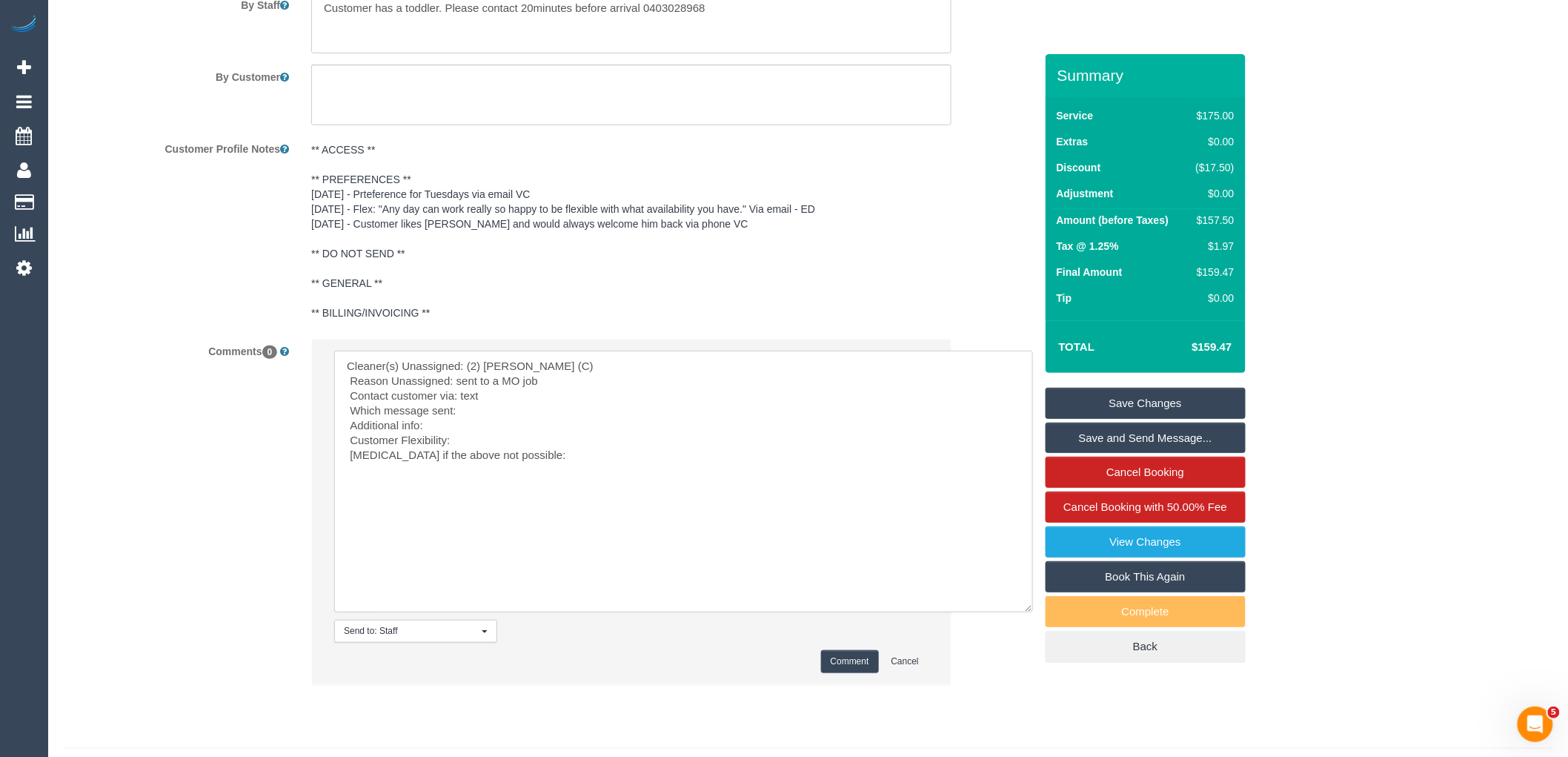
click at [268, 358] on div "Comments 0 Send to: Staff Nothing selected Send to: Staff Send to: Customer Sen…" at bounding box center [549, 518] width 994 height 361
click at [486, 425] on textarea at bounding box center [683, 481] width 699 height 261
type textarea "Cleaner(s) Unassigned: (2) Sewmina De Silva (C) Reason Unassigned: sent to a MO…"
click at [877, 672] on button "Comment" at bounding box center [850, 662] width 58 height 23
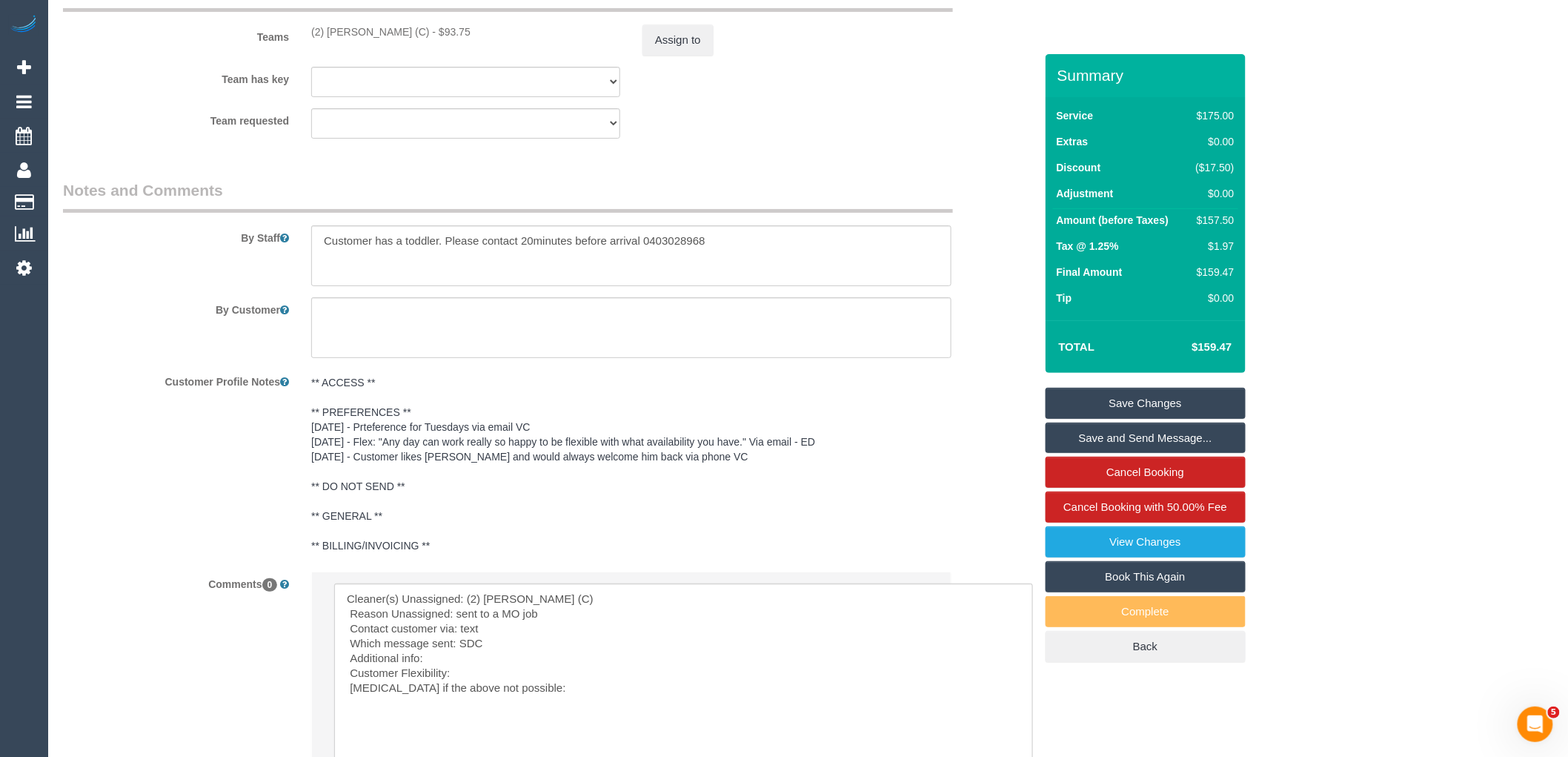
scroll to position [2083, 0]
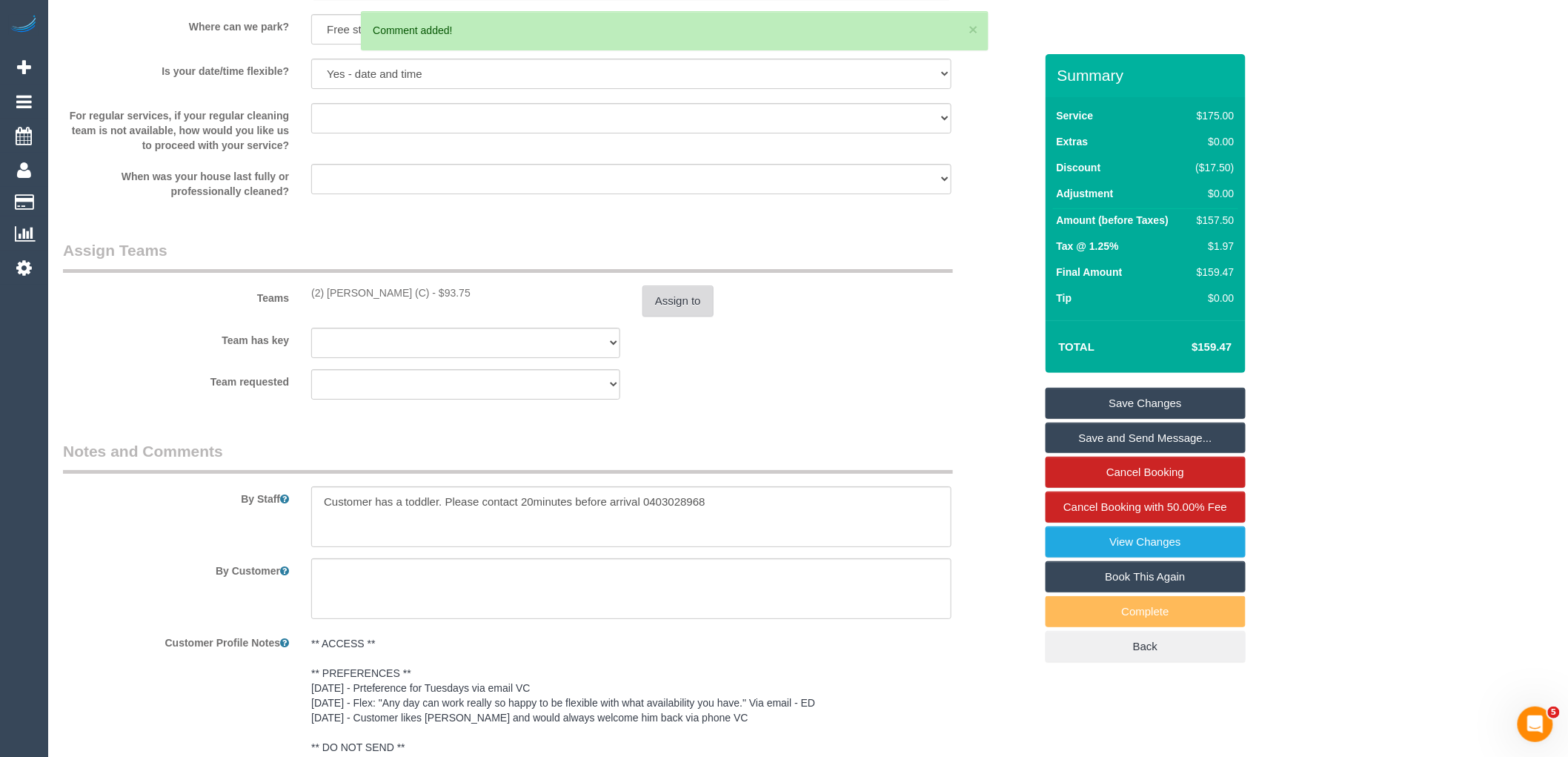
click at [678, 316] on button "Assign to" at bounding box center [678, 300] width 71 height 31
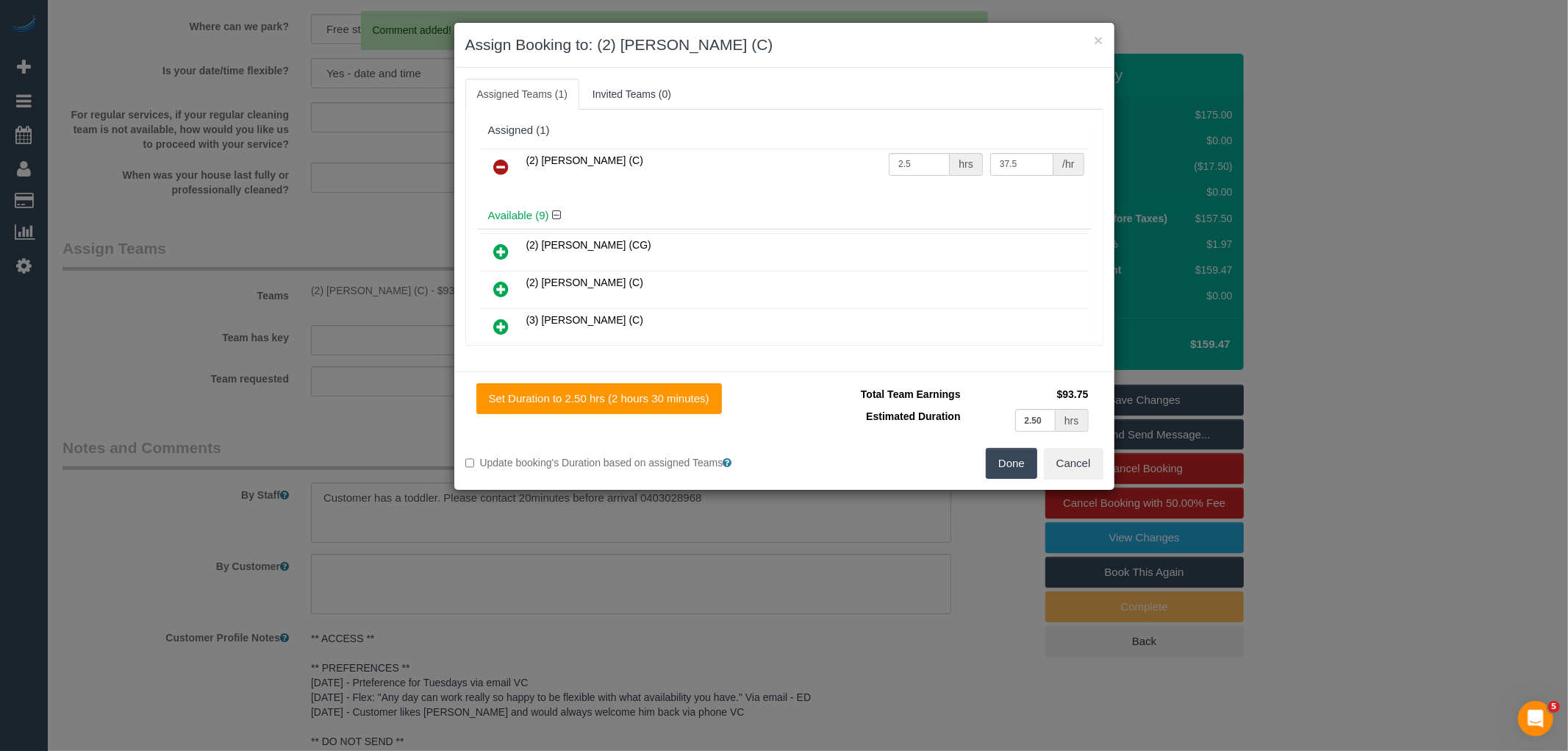
click at [515, 160] on link at bounding box center [502, 167] width 35 height 29
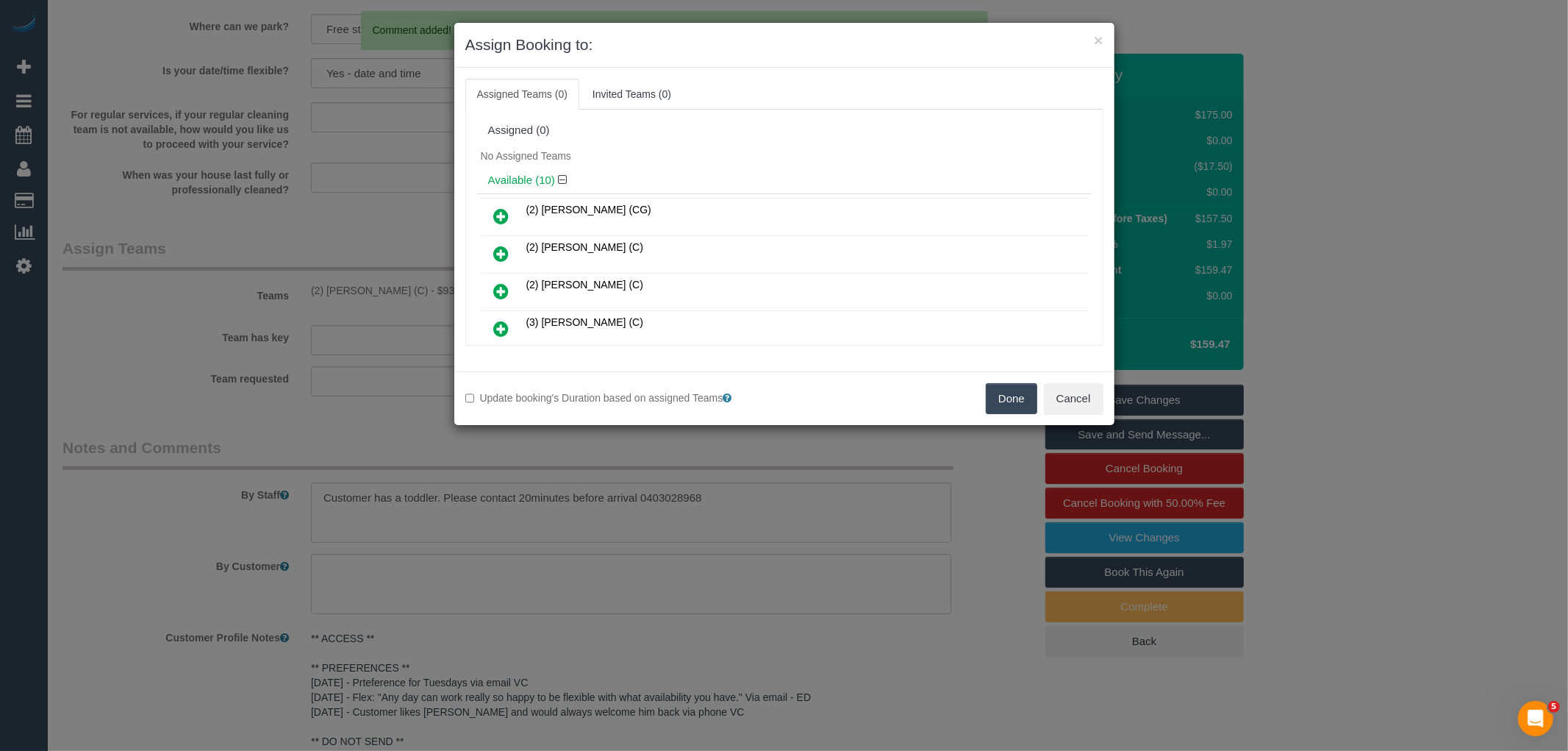
click at [1027, 399] on button "Done" at bounding box center [1012, 398] width 51 height 31
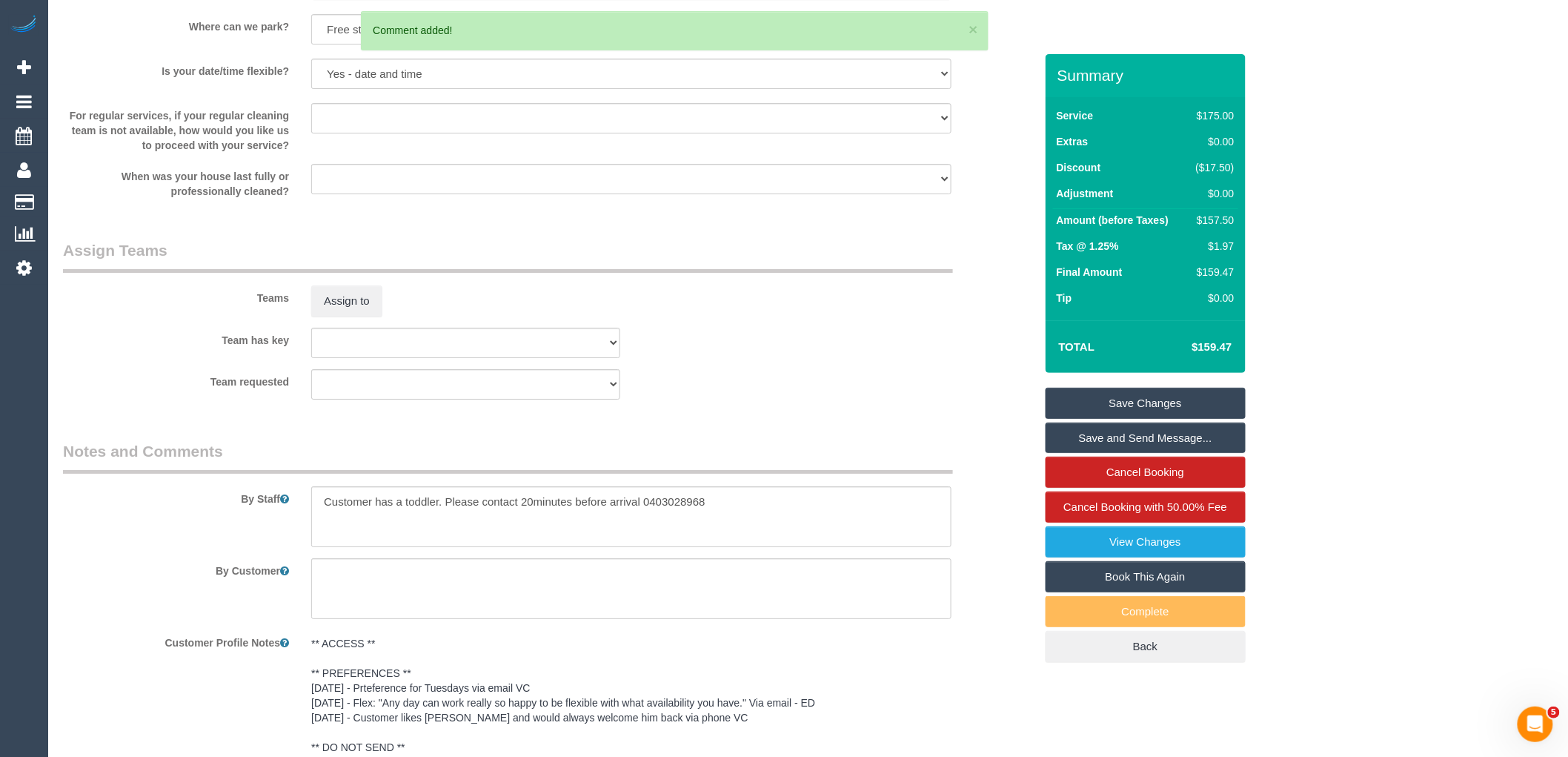
click at [1149, 403] on link "Save Changes" at bounding box center [1146, 403] width 200 height 31
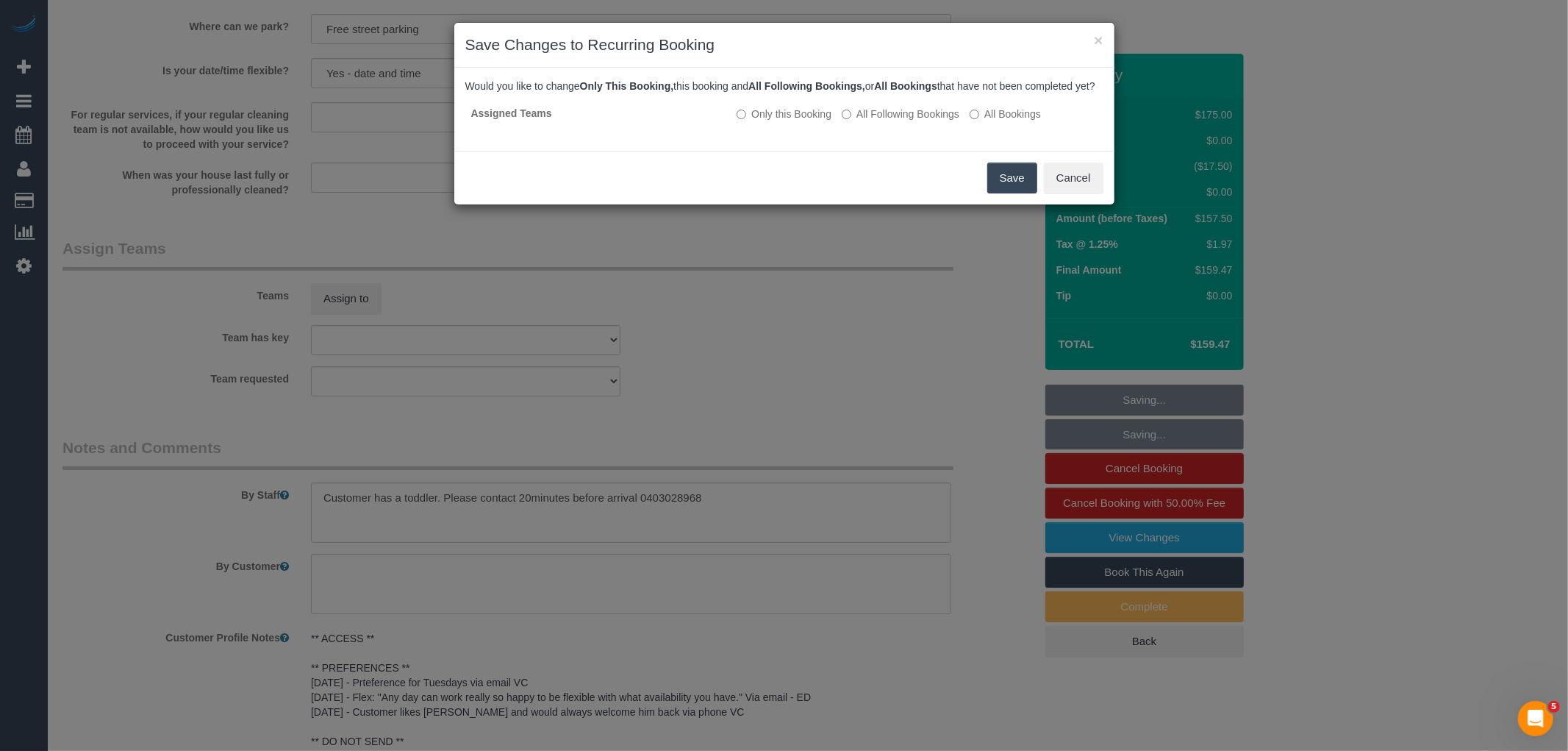
click at [1012, 188] on button "Save" at bounding box center [1012, 178] width 50 height 31
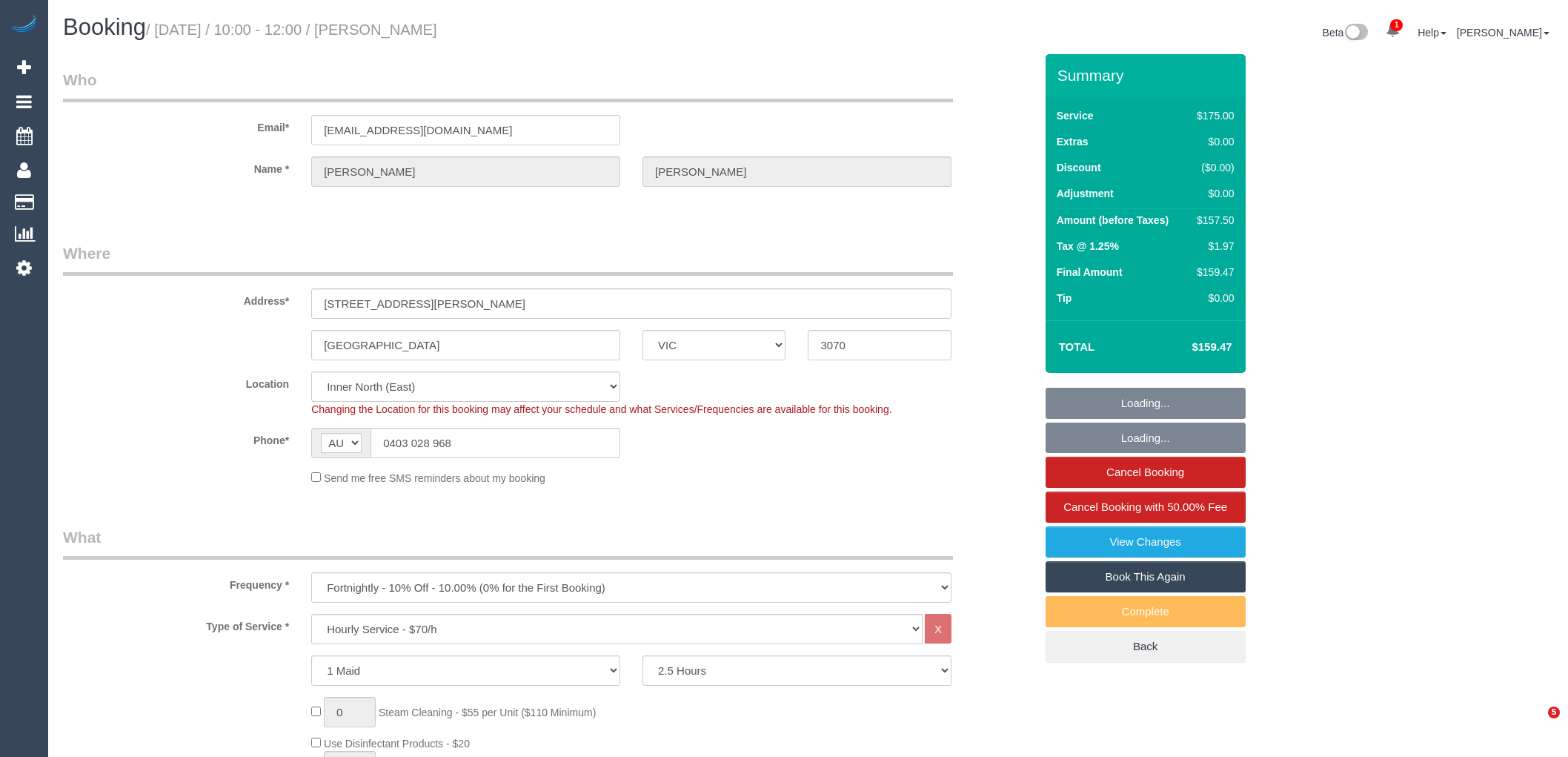
select select "VIC"
select select "150"
select select "number:28"
select select "number:14"
select select "number:19"
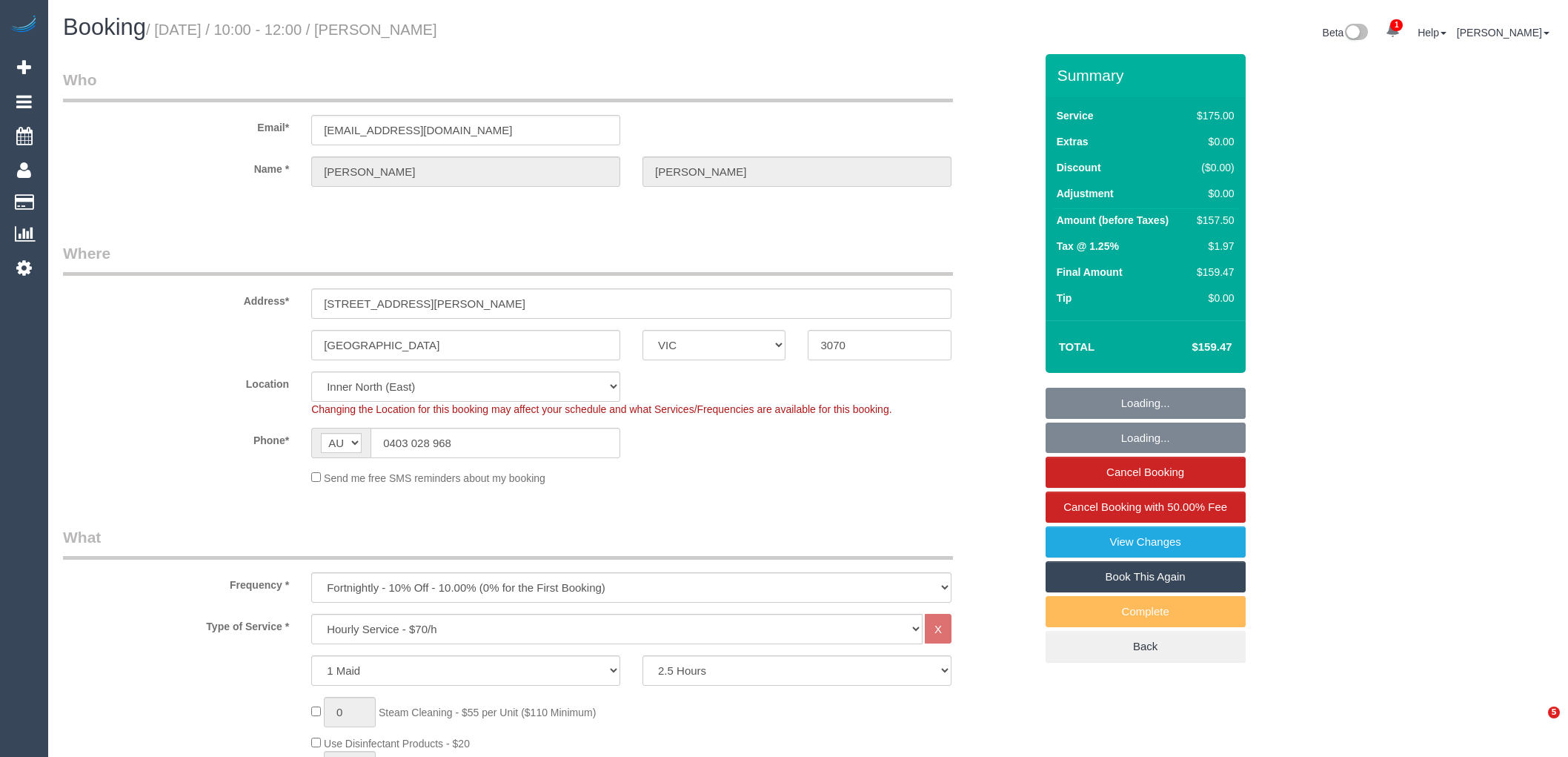
select select "number:22"
select select "object:1661"
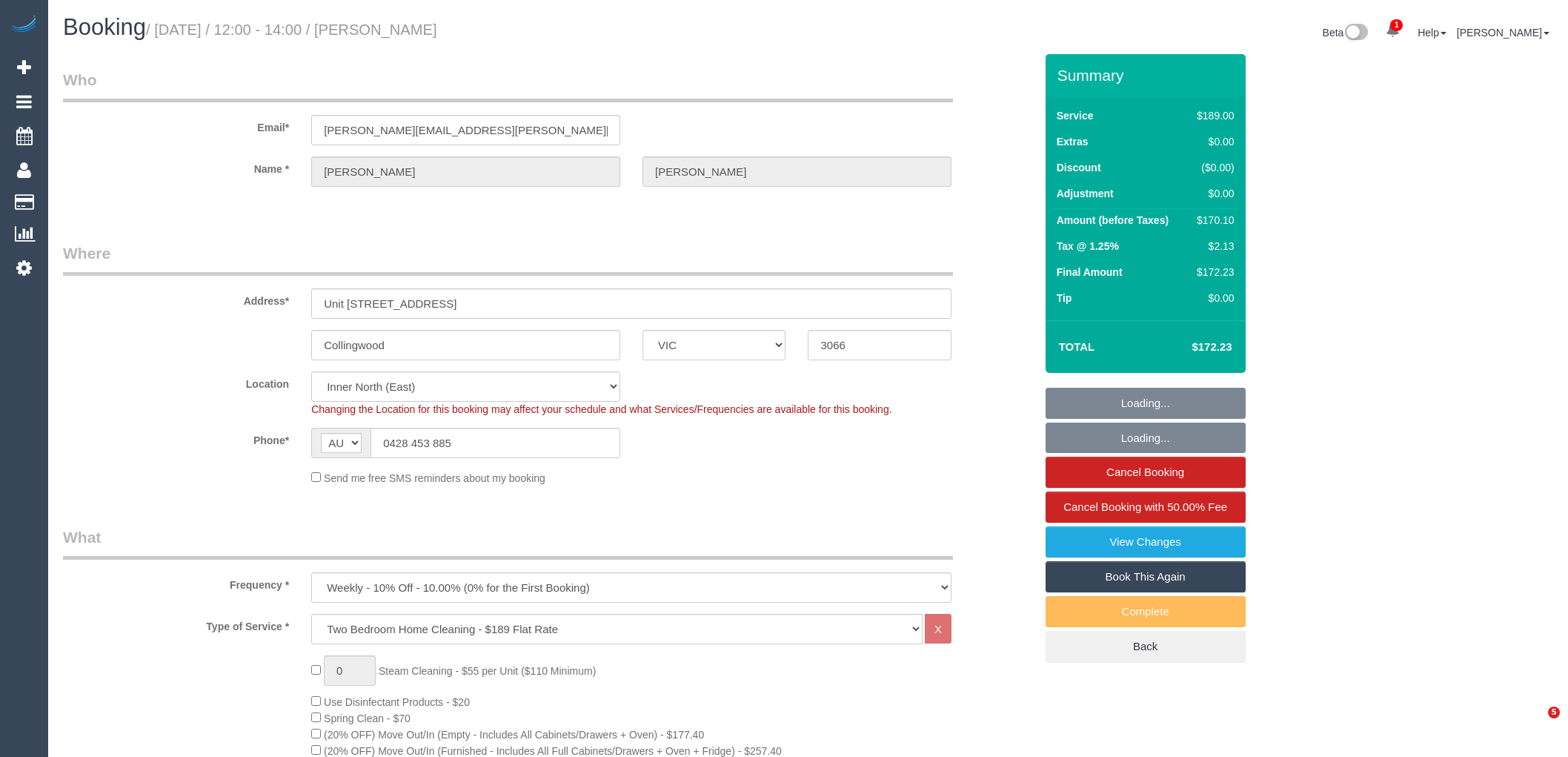
select select "VIC"
select select "number:27"
select select "number:15"
select select "number:20"
select select "number:22"
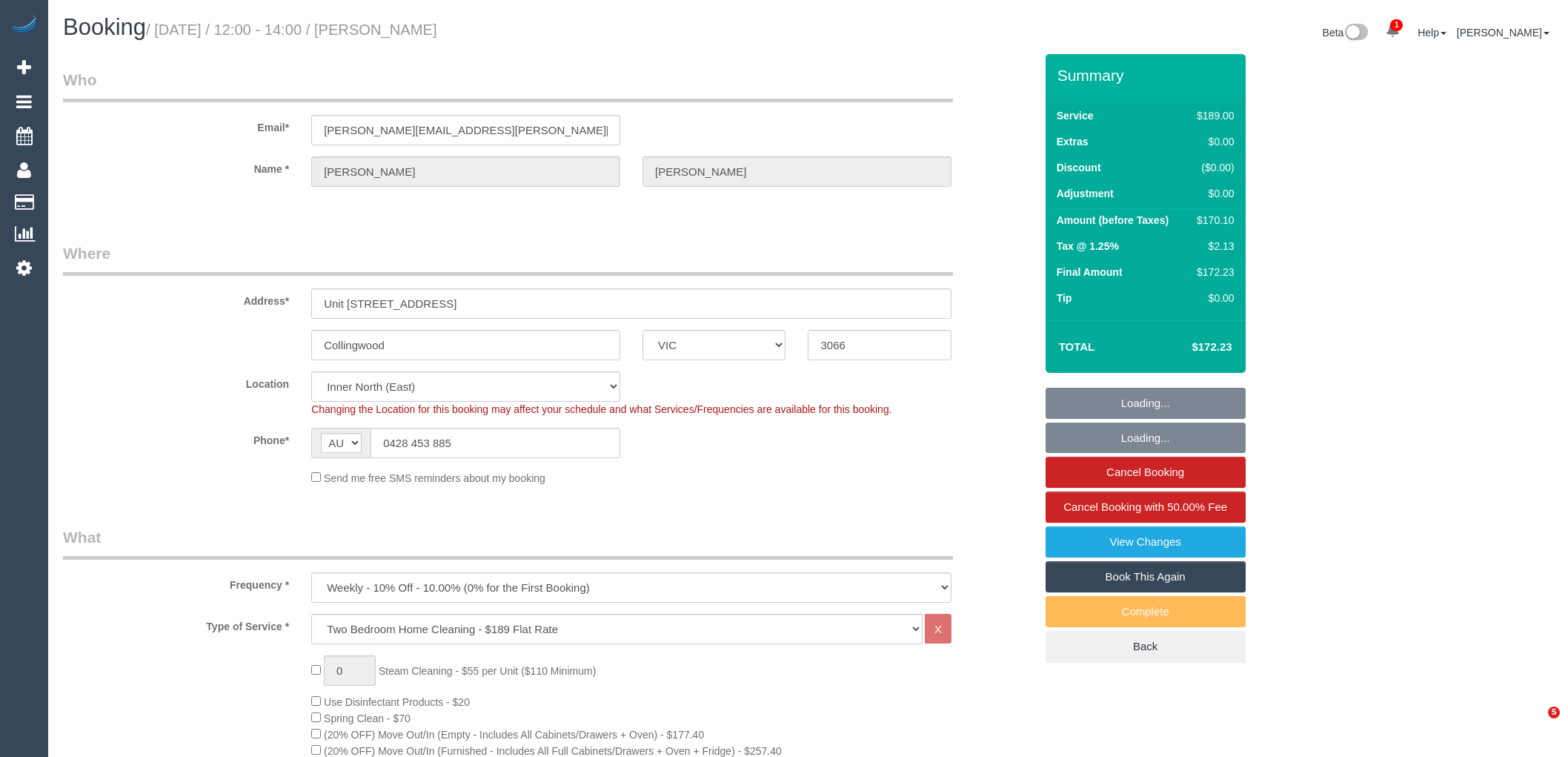
select select "number:34"
select select "number:13"
